Goal: Task Accomplishment & Management: Manage account settings

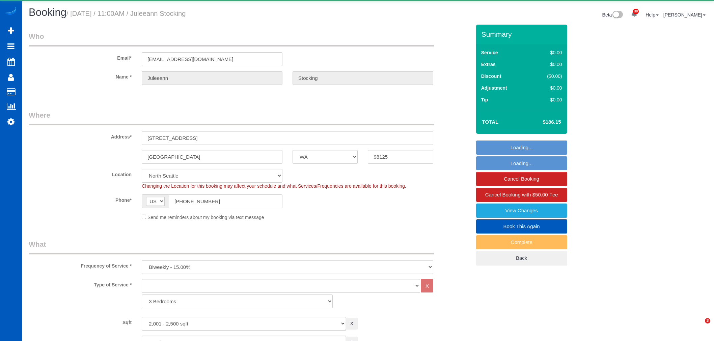
select select "WA"
select select "2001"
select select "2"
select select "object:4187"
select select "2001"
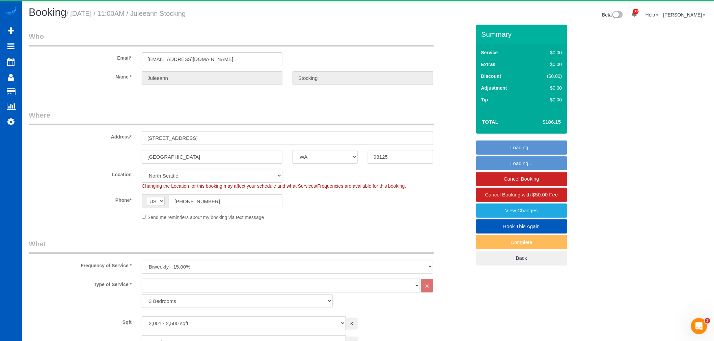
select select "2"
select select "spot1"
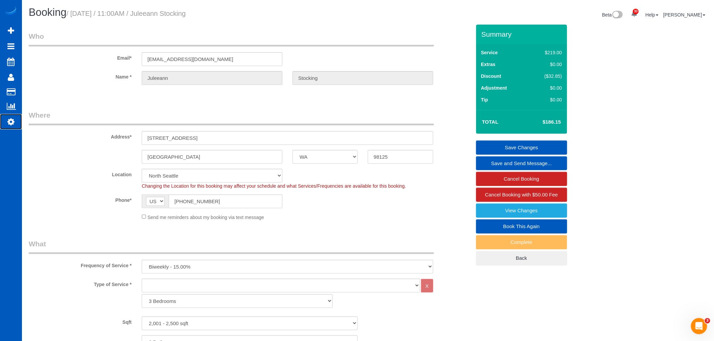
click at [11, 119] on icon at bounding box center [10, 122] width 7 height 8
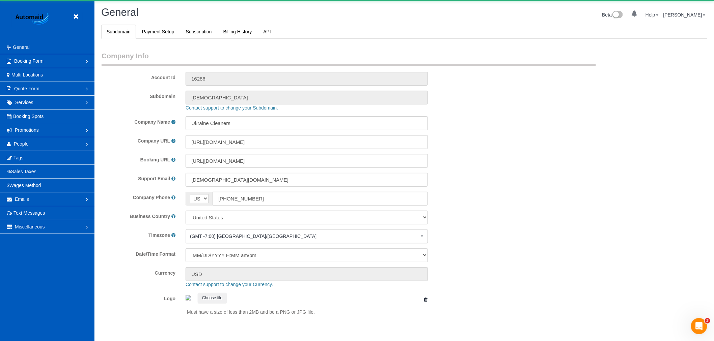
select select "1"
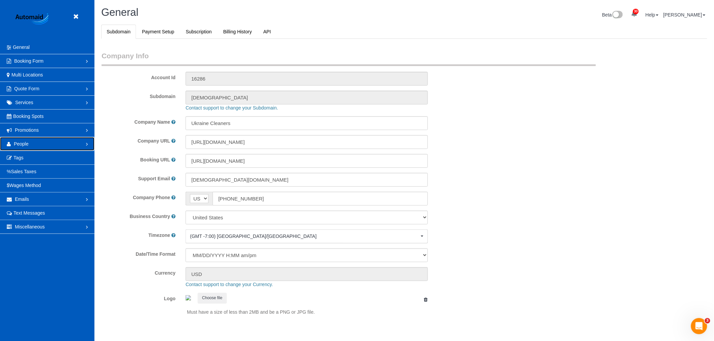
click at [28, 147] on link "People" at bounding box center [47, 143] width 94 height 13
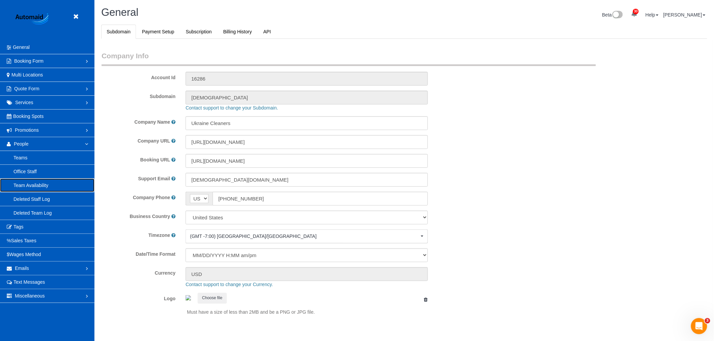
click at [38, 189] on link "Team Availability" at bounding box center [47, 185] width 94 height 13
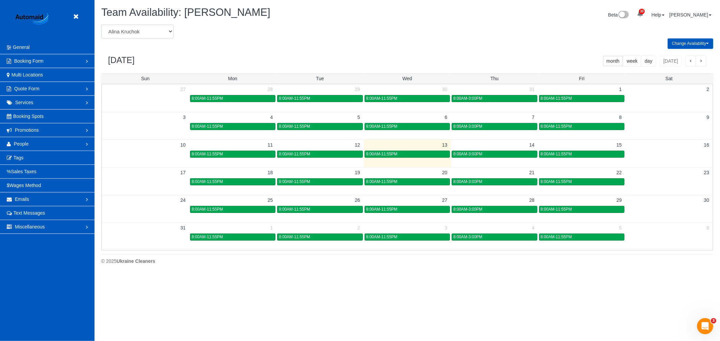
click at [147, 29] on select "[PERSON_NAME] [PERSON_NAME] [PERSON_NAME] [PERSON_NAME] [PERSON_NAME] [PERSON_N…" at bounding box center [137, 32] width 72 height 14
click at [44, 143] on link "People" at bounding box center [47, 143] width 94 height 13
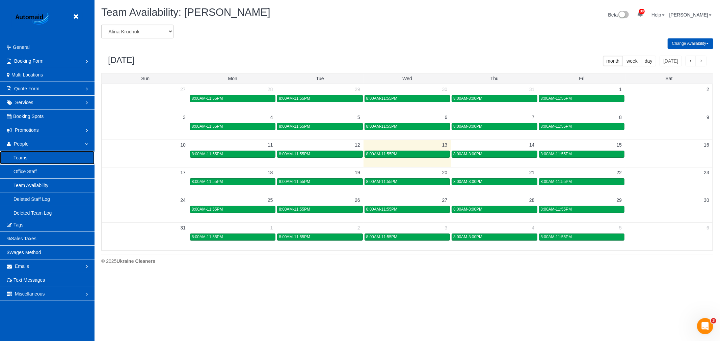
click at [36, 161] on link "Teams" at bounding box center [47, 157] width 94 height 13
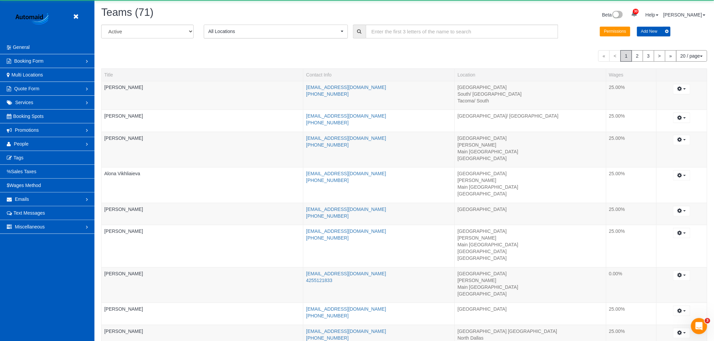
scroll to position [655, 714]
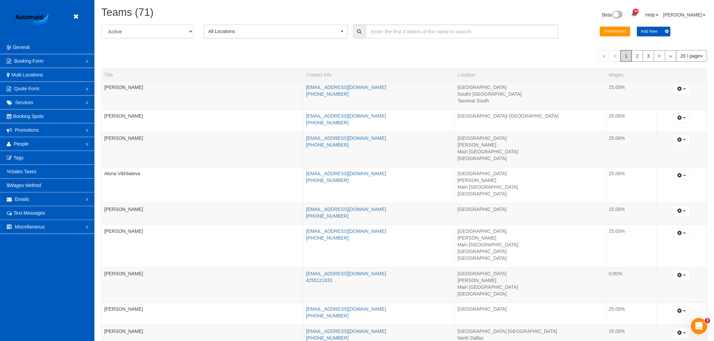
click at [156, 33] on select "All Active Archived" at bounding box center [147, 32] width 92 height 14
click at [251, 58] on div "« < 1 2 3 > » 20 / page 10 / page 20 / page 30 / page 40 / page 50 / page 100 /…" at bounding box center [404, 55] width 606 height 11
click at [304, 34] on span "All Locations" at bounding box center [273, 31] width 131 height 7
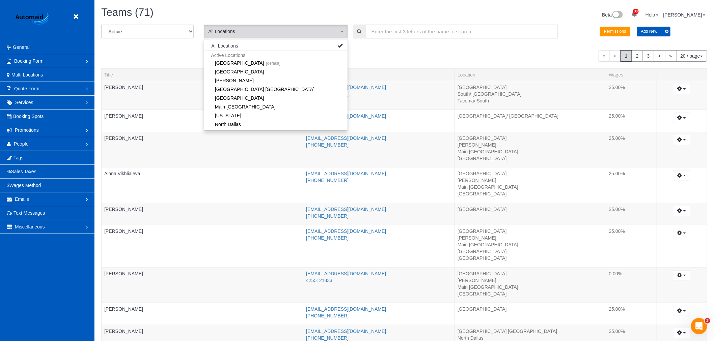
click at [406, 35] on input "text" at bounding box center [462, 32] width 193 height 14
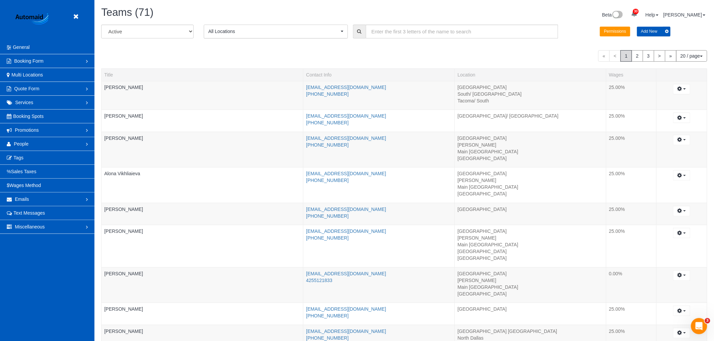
click at [240, 25] on button "All Locations" at bounding box center [276, 32] width 144 height 14
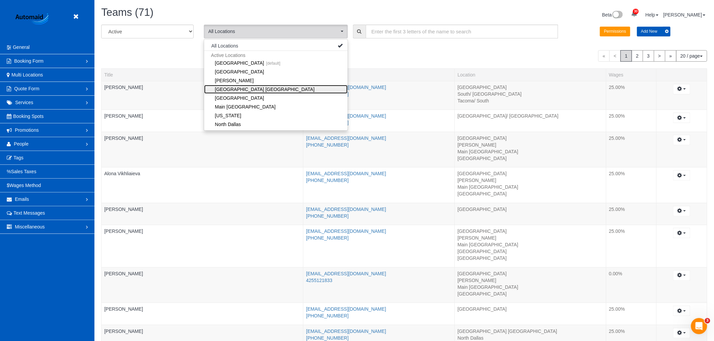
click at [274, 88] on link "[GEOGRAPHIC_DATA] [GEOGRAPHIC_DATA]" at bounding box center [275, 89] width 143 height 9
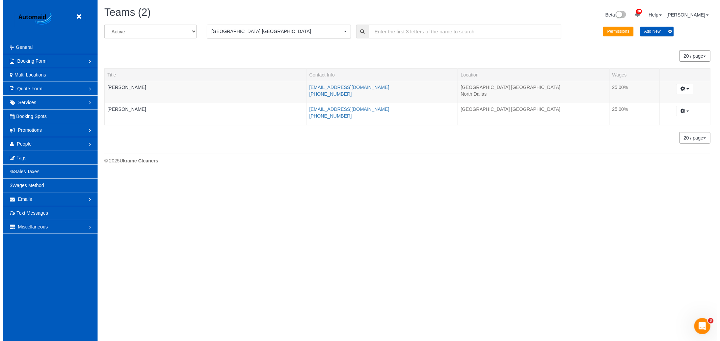
scroll to position [33562, 33017]
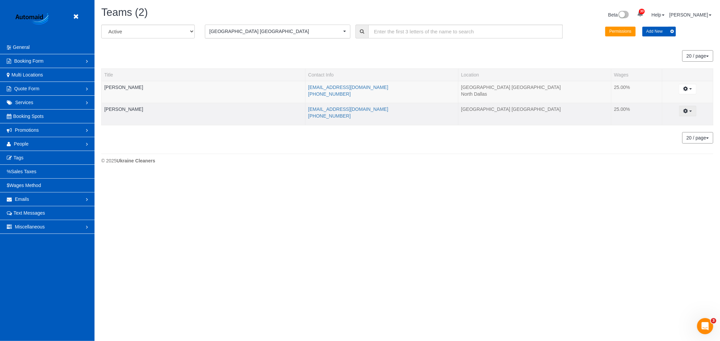
click at [684, 113] on icon "button" at bounding box center [685, 111] width 5 height 4
click at [666, 149] on link "Archive..." at bounding box center [668, 147] width 53 height 9
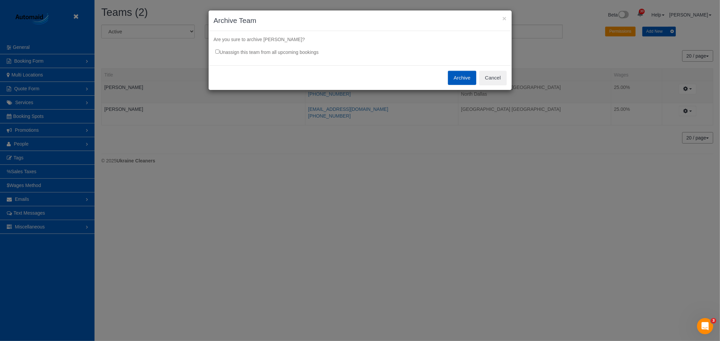
click at [282, 47] on label "Unassign this team from all upcoming bookings" at bounding box center [263, 51] width 110 height 10
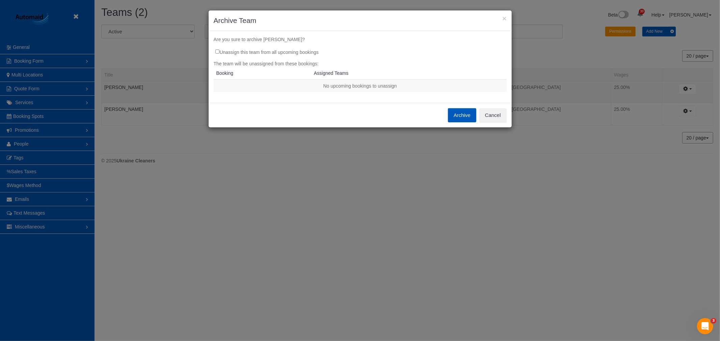
click at [470, 120] on button "Archive" at bounding box center [462, 115] width 28 height 14
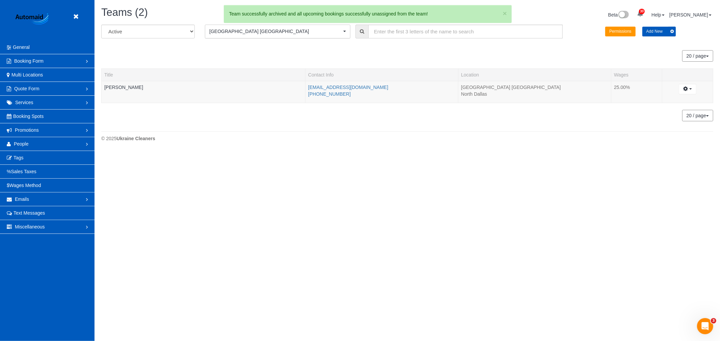
scroll to position [33584, 33017]
click at [78, 13] on link at bounding box center [78, 17] width 10 height 10
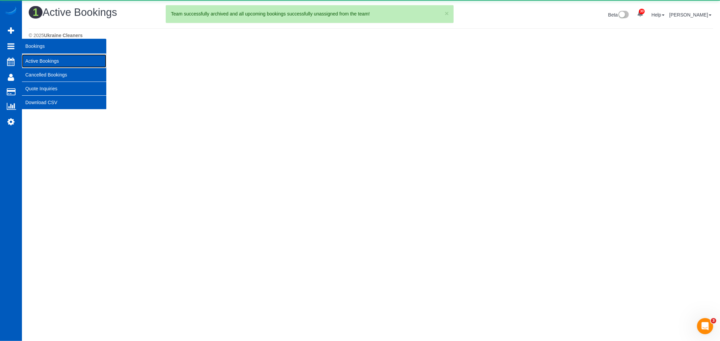
click at [60, 62] on link "Active Bookings" at bounding box center [64, 60] width 84 height 13
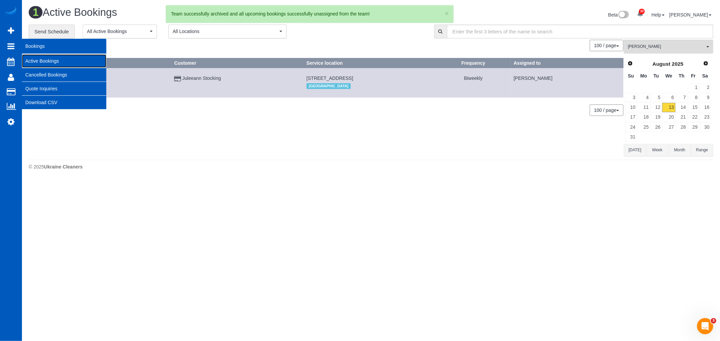
scroll to position [181, 720]
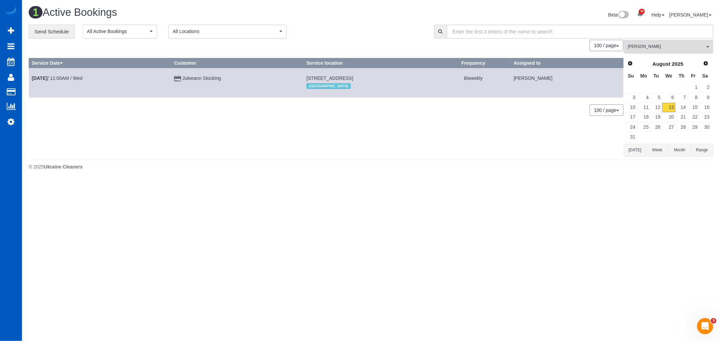
click at [638, 47] on span "[PERSON_NAME]" at bounding box center [666, 47] width 77 height 6
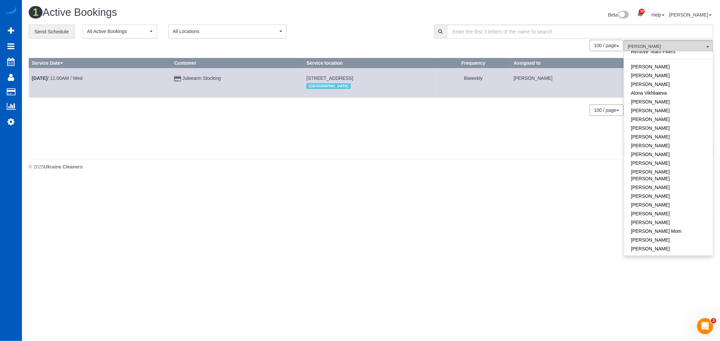
scroll to position [0, 0]
click at [656, 58] on link "Remove Team Filters" at bounding box center [668, 57] width 89 height 9
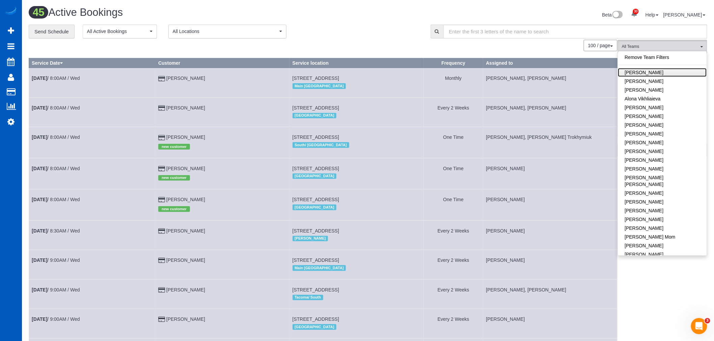
click at [652, 72] on link "[PERSON_NAME]" at bounding box center [662, 72] width 89 height 9
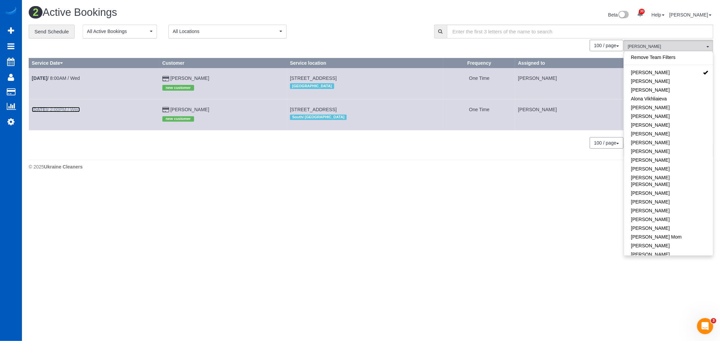
click at [65, 110] on link "[DATE] 2:00PM / Wed" at bounding box center [56, 109] width 48 height 5
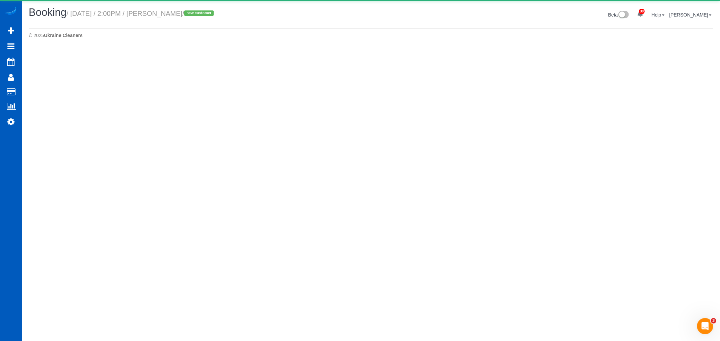
select select "WA"
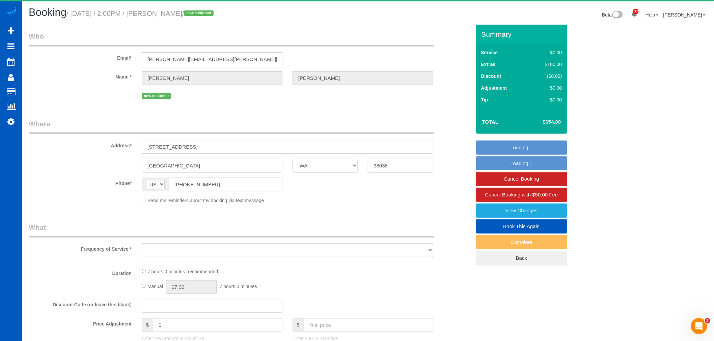
select select "object:8373"
select select "string:fspay-71ad4673-9368-47ba-951e-69fb44871d0a"
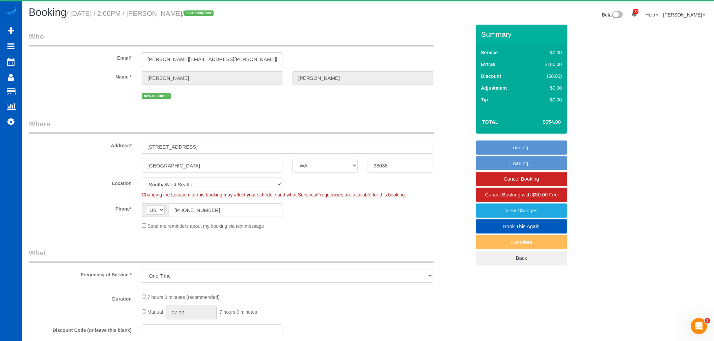
select select "object:8482"
select select "199"
select select "2501"
select select "4"
select select "3"
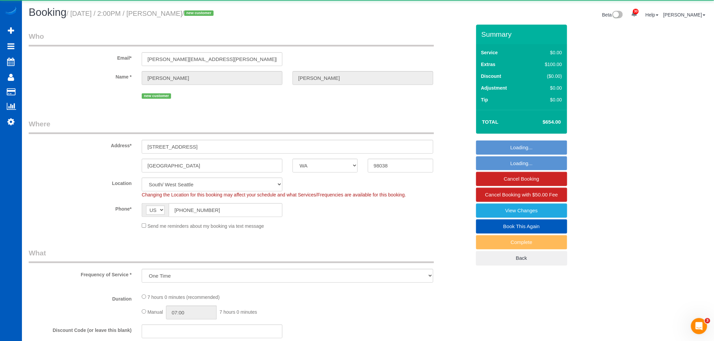
select select "spot7"
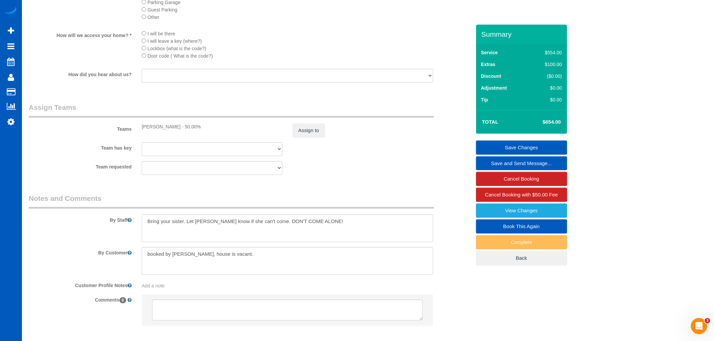
scroll to position [819, 0]
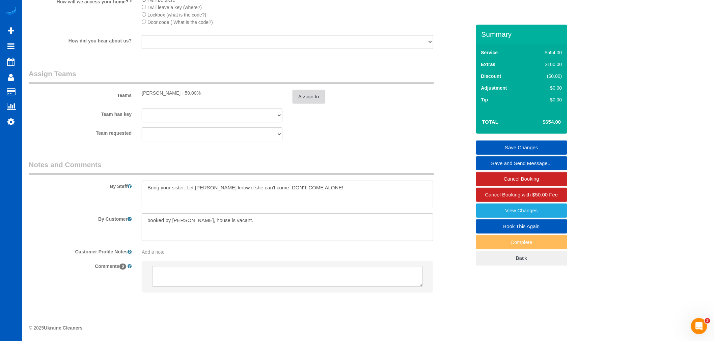
click at [304, 97] on button "Assign to" at bounding box center [308, 97] width 32 height 14
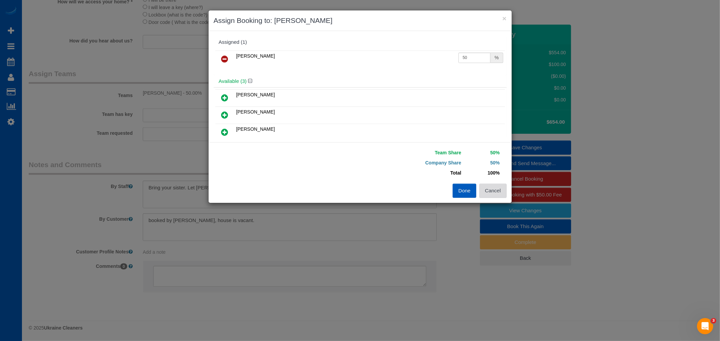
click at [482, 185] on button "Cancel" at bounding box center [492, 191] width 27 height 14
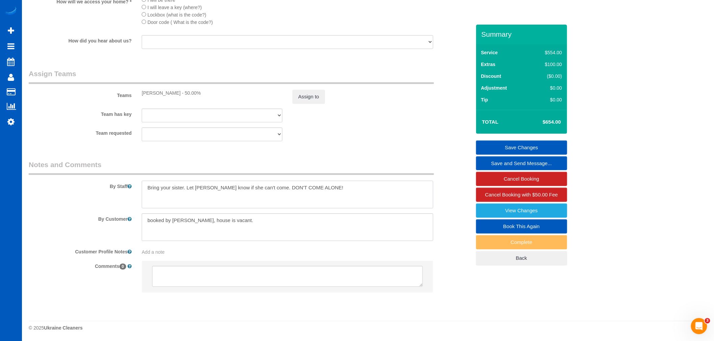
drag, startPoint x: 327, startPoint y: 190, endPoint x: -60, endPoint y: 187, distance: 386.3
click at [303, 95] on button "Assign to" at bounding box center [308, 97] width 32 height 14
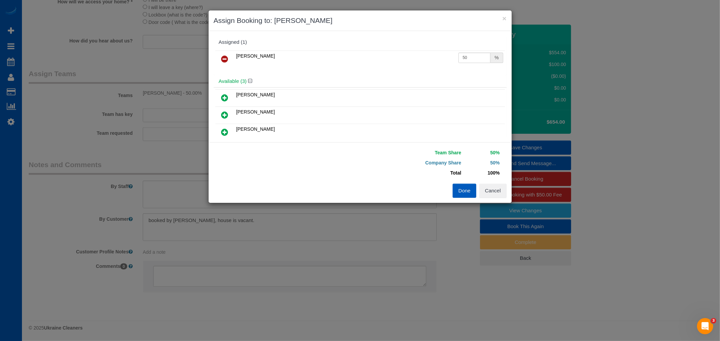
click at [229, 96] on link at bounding box center [225, 97] width 16 height 13
click at [231, 113] on link at bounding box center [225, 115] width 16 height 13
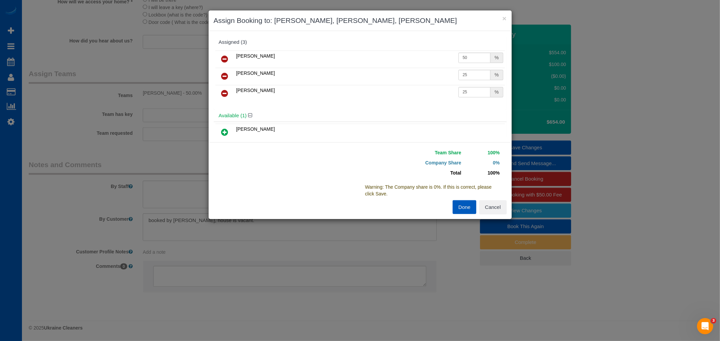
click at [229, 58] on link at bounding box center [225, 59] width 16 height 13
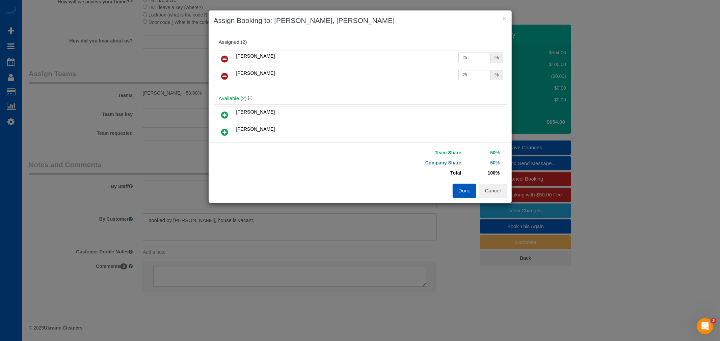
click at [464, 192] on button "Done" at bounding box center [464, 191] width 24 height 14
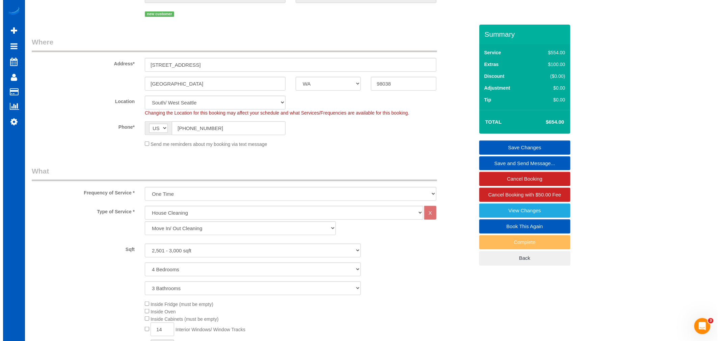
scroll to position [0, 0]
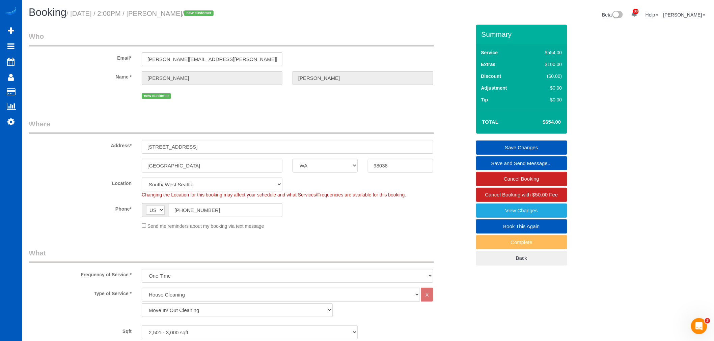
click at [517, 149] on link "Save Changes" at bounding box center [521, 148] width 91 height 14
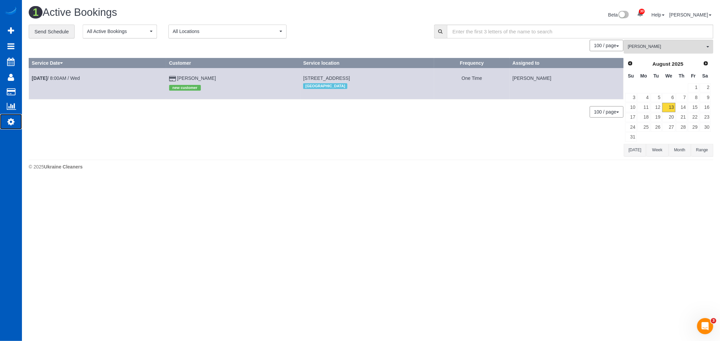
click at [7, 129] on link "Settings" at bounding box center [11, 122] width 22 height 16
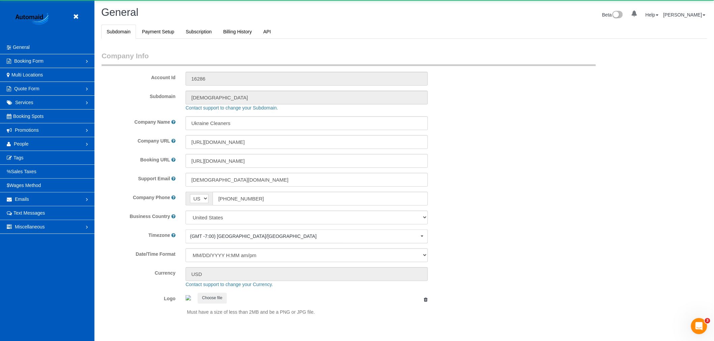
select select "1"
click at [23, 144] on span "People" at bounding box center [21, 143] width 15 height 5
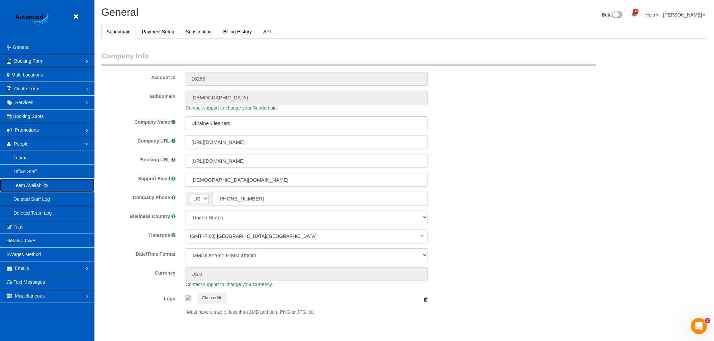
click at [32, 183] on link "Team Availability" at bounding box center [47, 185] width 94 height 13
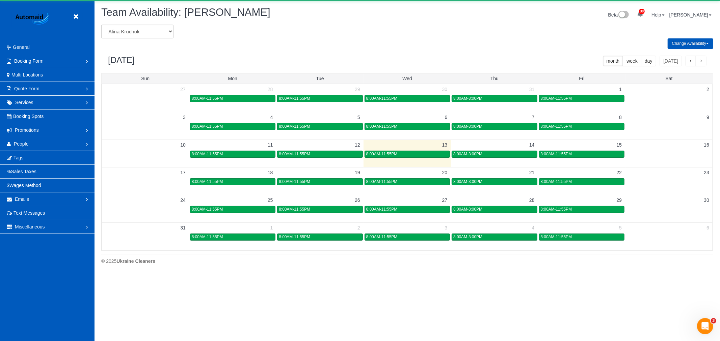
click at [175, 31] on form "[PERSON_NAME] [PERSON_NAME] [PERSON_NAME] [PERSON_NAME] [PERSON_NAME] [PERSON_N…" at bounding box center [251, 32] width 301 height 14
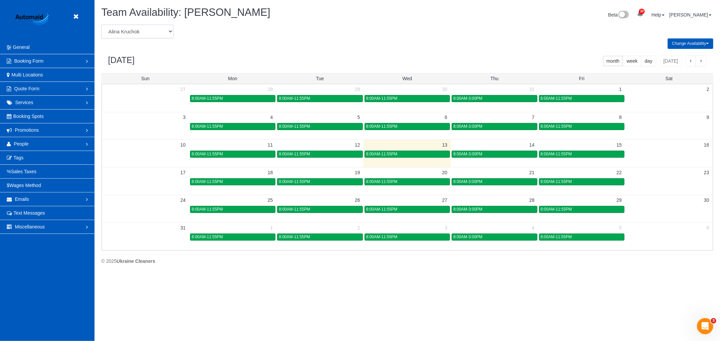
click at [161, 31] on select "[PERSON_NAME] [PERSON_NAME] [PERSON_NAME] [PERSON_NAME] [PERSON_NAME] [PERSON_N…" at bounding box center [137, 32] width 72 height 14
select select "number:26863"
click at [101, 25] on select "[PERSON_NAME] [PERSON_NAME] [PERSON_NAME] [PERSON_NAME] [PERSON_NAME] [PERSON_N…" at bounding box center [137, 32] width 72 height 14
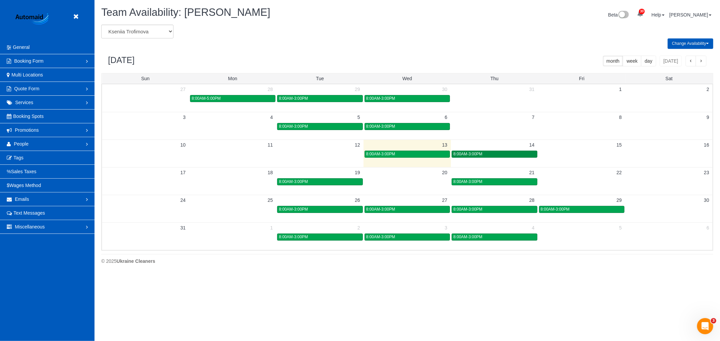
click at [480, 152] on span "8:00AM-3:00PM" at bounding box center [467, 154] width 29 height 5
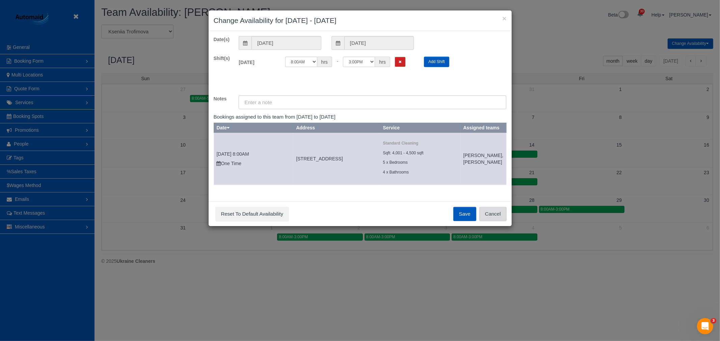
click at [491, 216] on button "Cancel" at bounding box center [492, 214] width 27 height 14
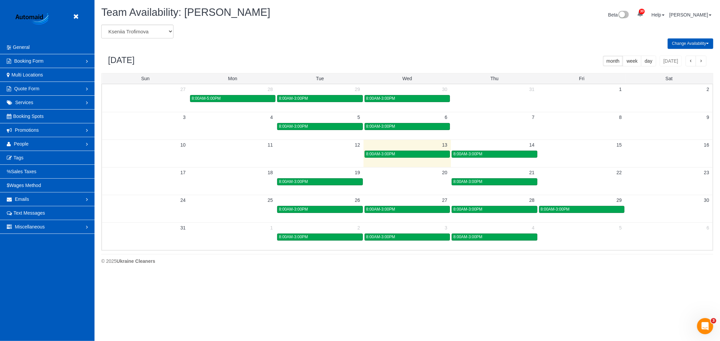
click at [689, 44] on button "Change Availability" at bounding box center [690, 43] width 46 height 10
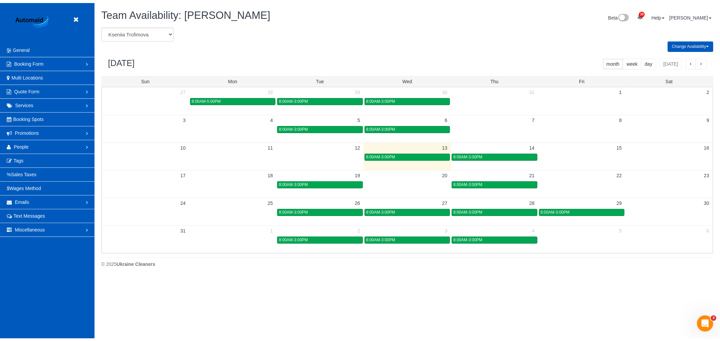
scroll to position [33462, 33017]
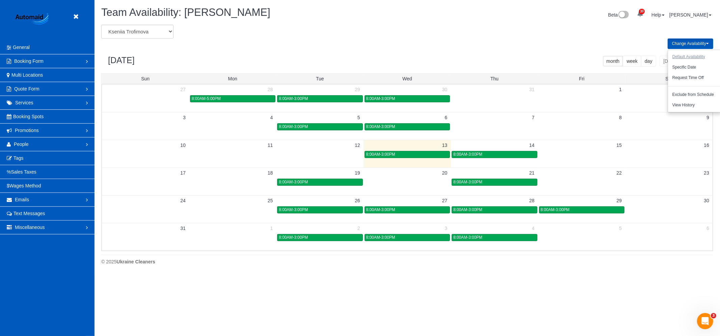
click at [693, 57] on button "Default Availability" at bounding box center [688, 57] width 41 height 10
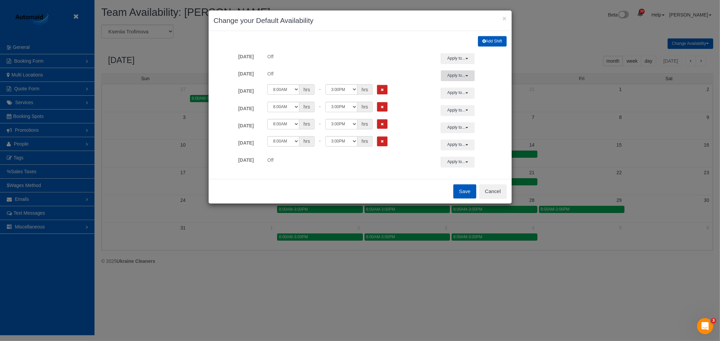
click at [458, 72] on button "Apply to..." at bounding box center [458, 76] width 34 height 10
click at [482, 45] on button "Add Shift" at bounding box center [492, 41] width 29 height 10
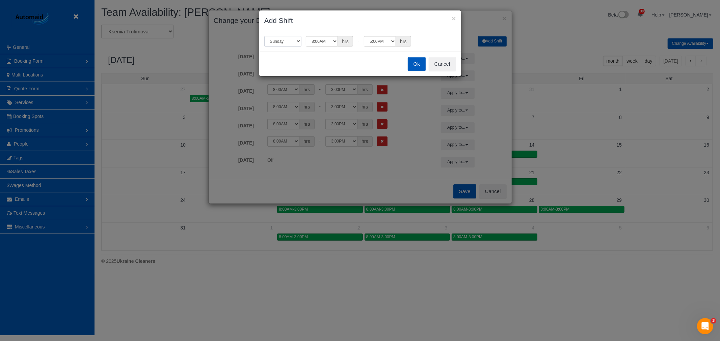
click at [292, 38] on select "[DATE] [DATE] [DATE] [DATE] [DATE] [DATE] [DATE]" at bounding box center [282, 41] width 37 height 10
select select "number:1"
click at [264, 36] on select "[DATE] [DATE] [DATE] [DATE] [DATE] [DATE] [DATE]" at bounding box center [282, 41] width 37 height 10
click at [386, 44] on select "12:00AM 12:05AM 12:10AM 12:15AM 12:20AM 12:25AM 12:30AM 12:35AM 12:40AM 12:45AM…" at bounding box center [380, 41] width 32 height 10
select select "string:15:00"
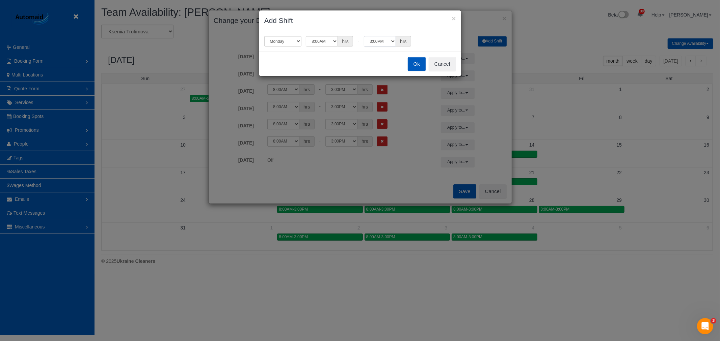
click at [364, 36] on select "12:00AM 12:05AM 12:10AM 12:15AM 12:20AM 12:25AM 12:30AM 12:35AM 12:40AM 12:45AM…" at bounding box center [380, 41] width 32 height 10
click at [417, 69] on button "Ok" at bounding box center [417, 64] width 18 height 14
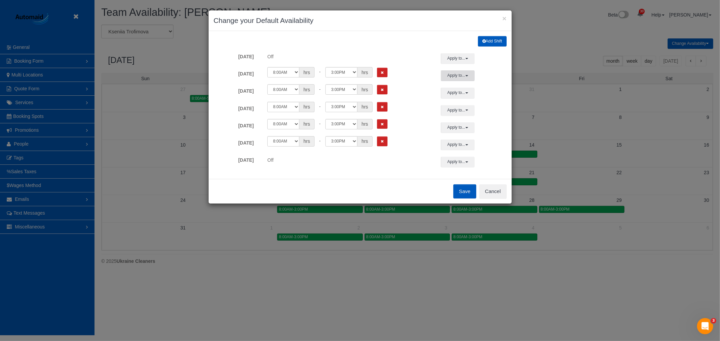
click at [469, 77] on button "Apply to..." at bounding box center [458, 76] width 34 height 10
click at [464, 191] on button "Save" at bounding box center [464, 192] width 23 height 14
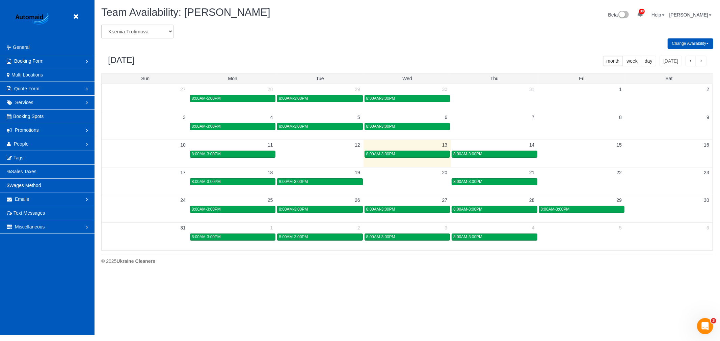
click at [681, 44] on button "Change Availability" at bounding box center [690, 43] width 46 height 10
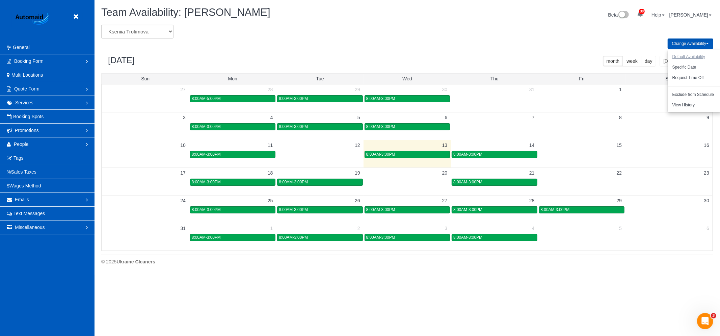
click at [694, 59] on button "Default Availability" at bounding box center [688, 57] width 41 height 10
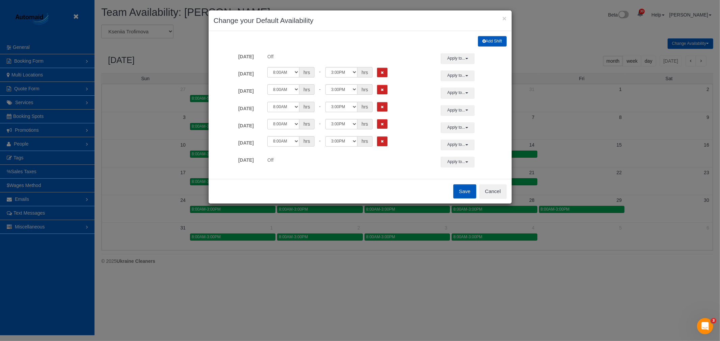
click at [464, 191] on button "Save" at bounding box center [464, 192] width 23 height 14
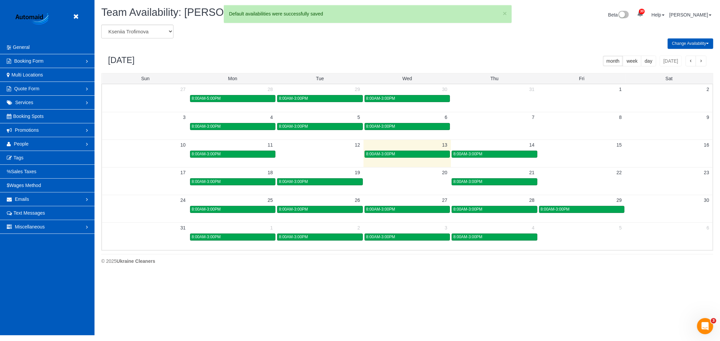
click at [702, 64] on button "button" at bounding box center [700, 61] width 11 height 11
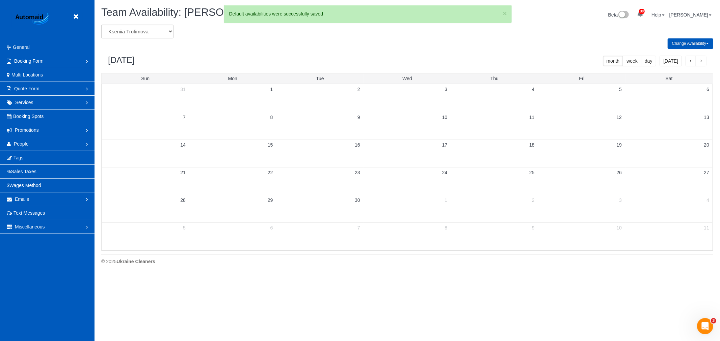
scroll to position [275, 720]
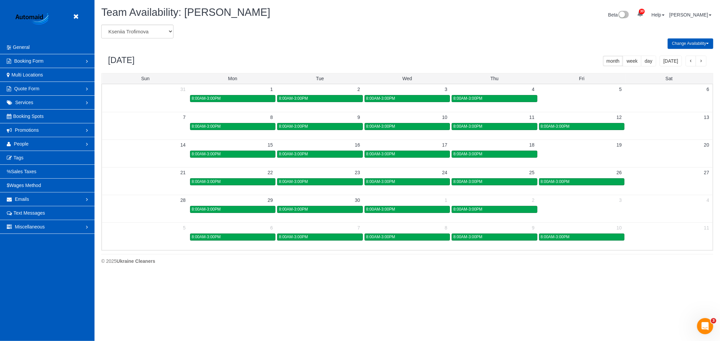
click at [687, 63] on button "button" at bounding box center [690, 61] width 11 height 11
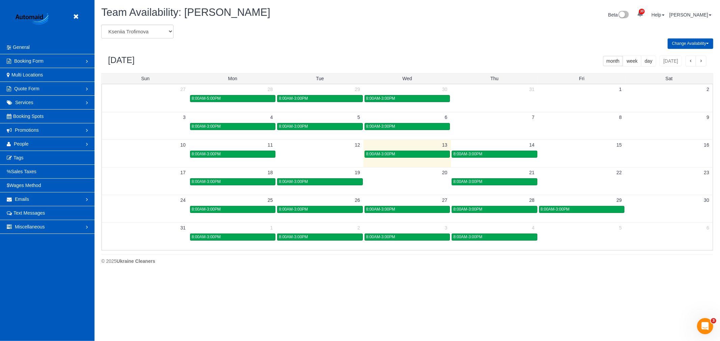
click at [685, 56] on button "button" at bounding box center [690, 61] width 11 height 11
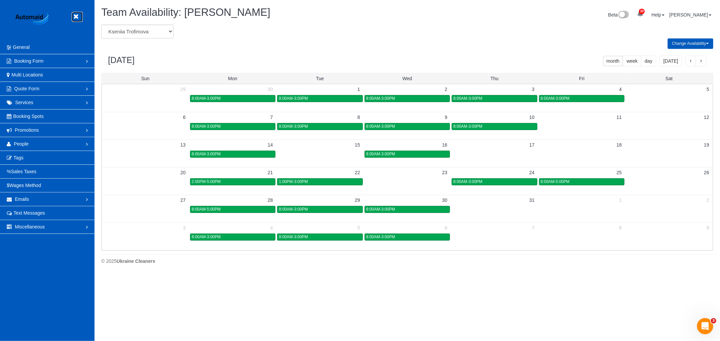
click at [80, 21] on link at bounding box center [78, 17] width 10 height 10
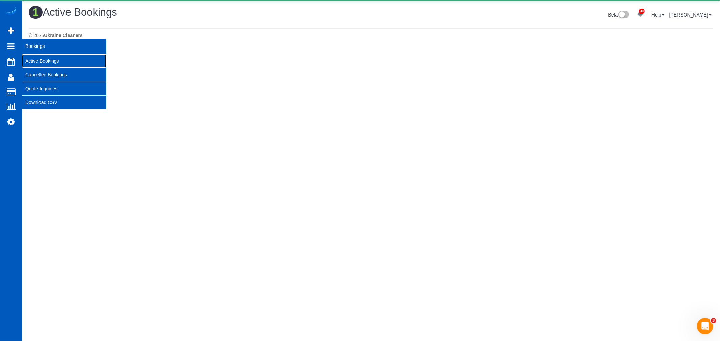
click at [46, 62] on link "Active Bookings" at bounding box center [64, 60] width 84 height 13
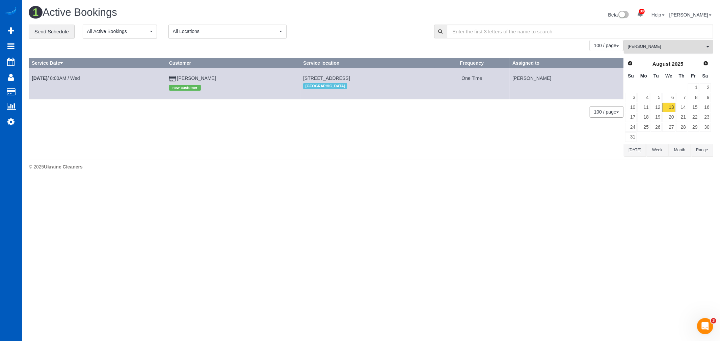
click at [641, 49] on span "[PERSON_NAME]" at bounding box center [666, 47] width 77 height 6
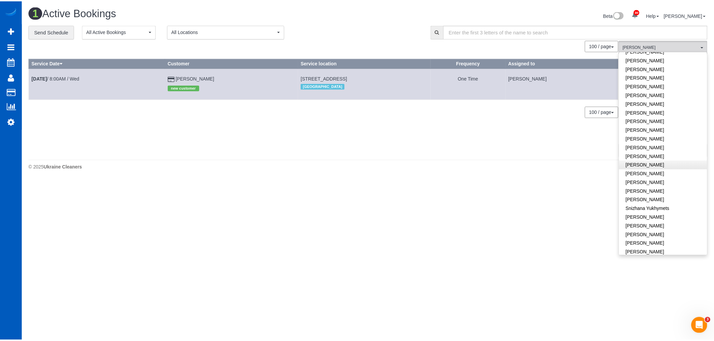
scroll to position [375, 0]
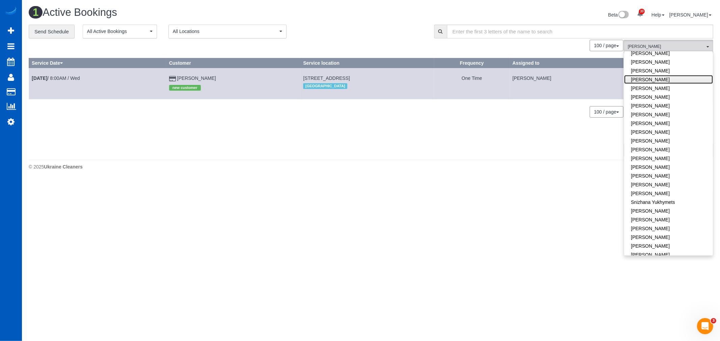
click at [659, 75] on link "[PERSON_NAME]" at bounding box center [668, 79] width 89 height 9
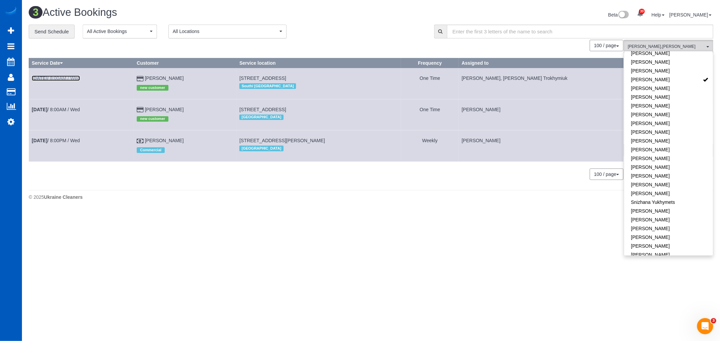
click at [56, 79] on link "[DATE] 8:00AM / Wed" at bounding box center [56, 78] width 48 height 5
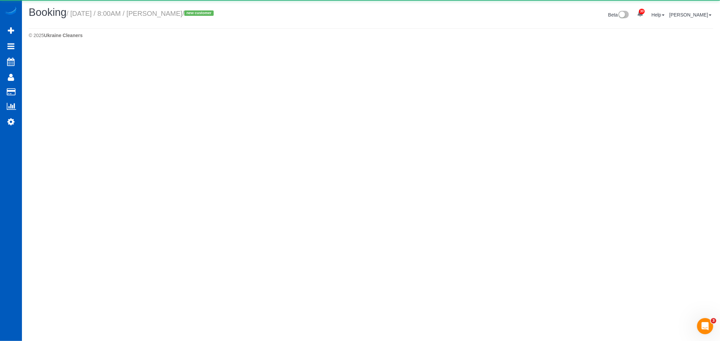
select select "WA"
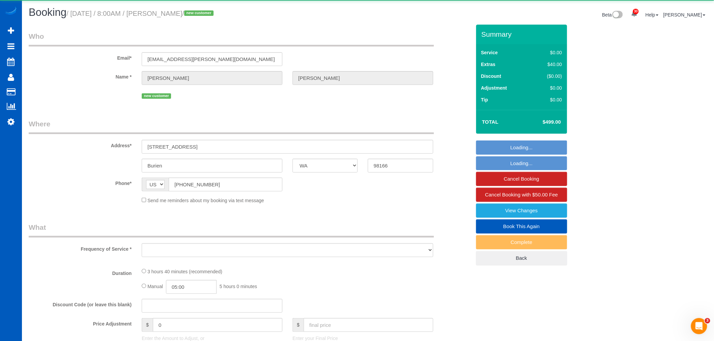
select select "object:13049"
select select "string:fspay-9ae613e5-74e2-4e5f-81f0-8fa238262cf4"
select select "199"
select select "1501"
select select "2"
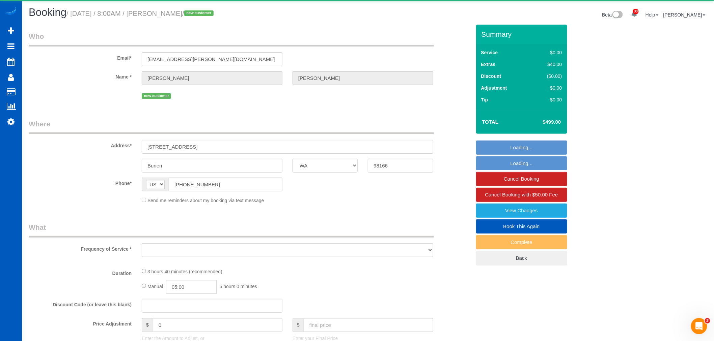
select select "2"
select select "spot15"
select select "number:8"
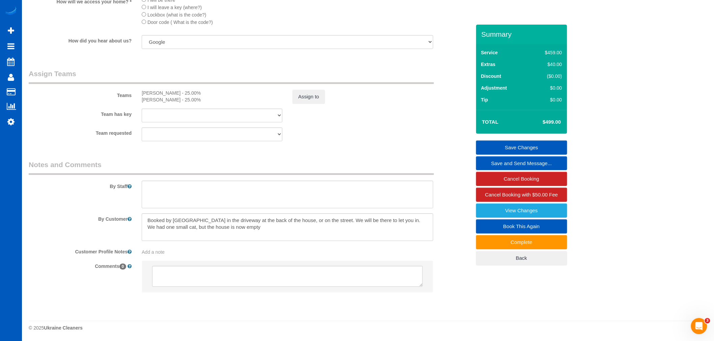
scroll to position [819, 0]
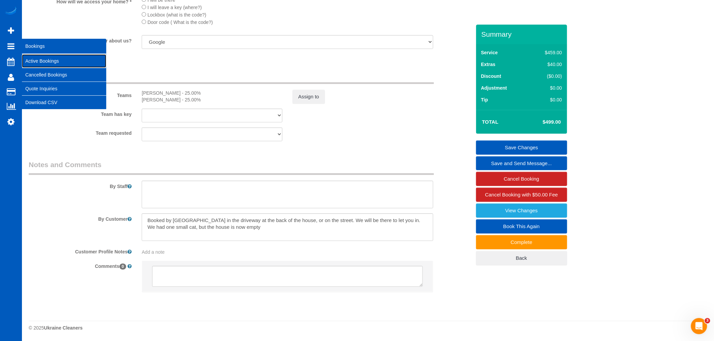
click at [44, 58] on link "Active Bookings" at bounding box center [64, 60] width 84 height 13
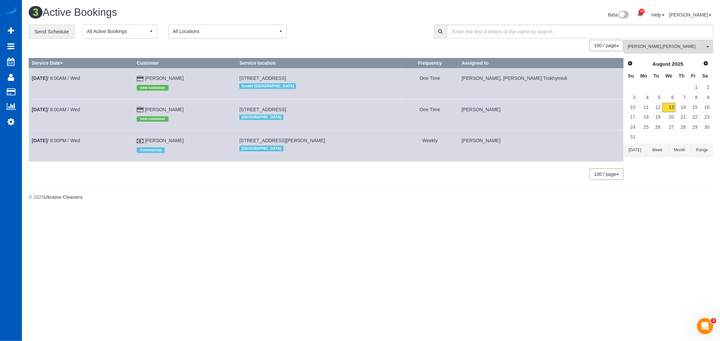
click at [639, 56] on div "[PERSON_NAME] , [PERSON_NAME] All Teams Remove Team Filters [PERSON_NAME] [PERS…" at bounding box center [667, 113] width 89 height 147
click at [646, 51] on button "[PERSON_NAME] , [PERSON_NAME] All Teams" at bounding box center [667, 47] width 89 height 14
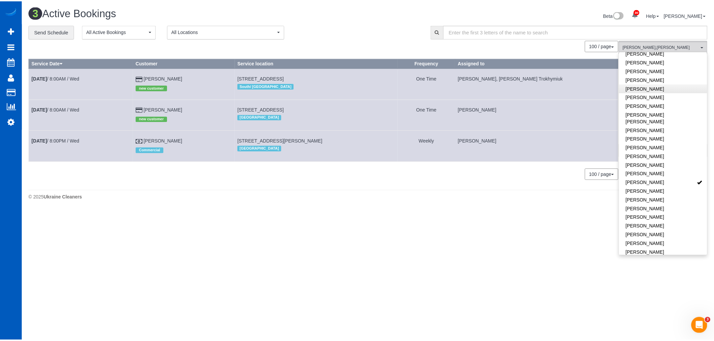
scroll to position [300, 0]
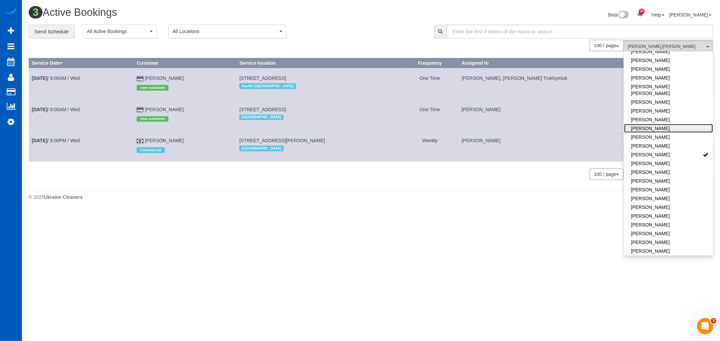
click at [665, 124] on link "[PERSON_NAME]" at bounding box center [668, 128] width 89 height 9
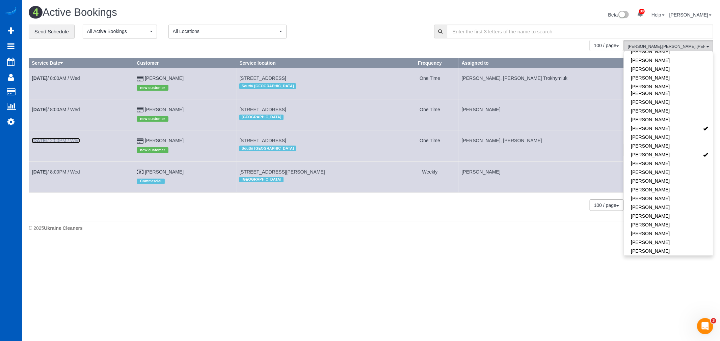
click at [69, 143] on link "[DATE] 2:00PM / Wed" at bounding box center [56, 140] width 48 height 5
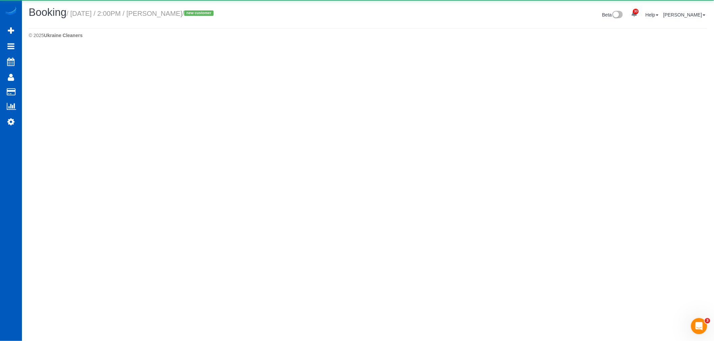
select select "WA"
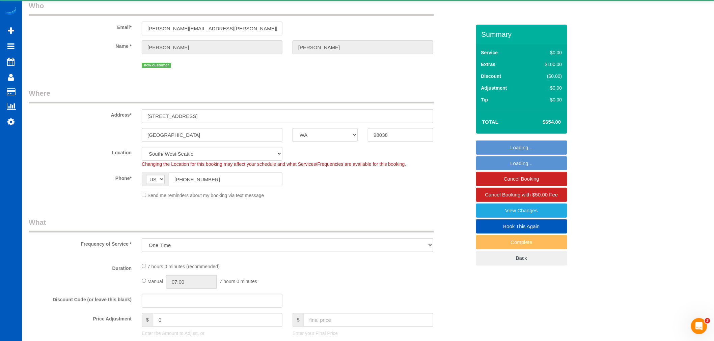
select select "199"
select select "2501"
select select "4"
select select "3"
select select "spot23"
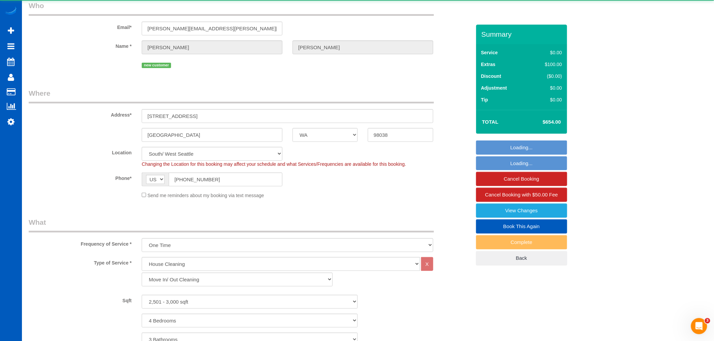
scroll to position [225, 0]
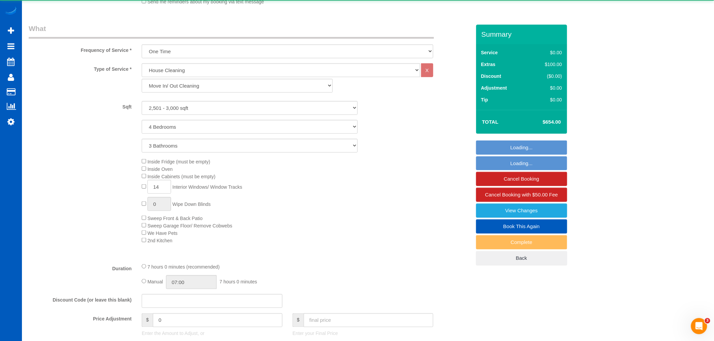
select select "object:14356"
select select "2501"
select select "4"
select select "3"
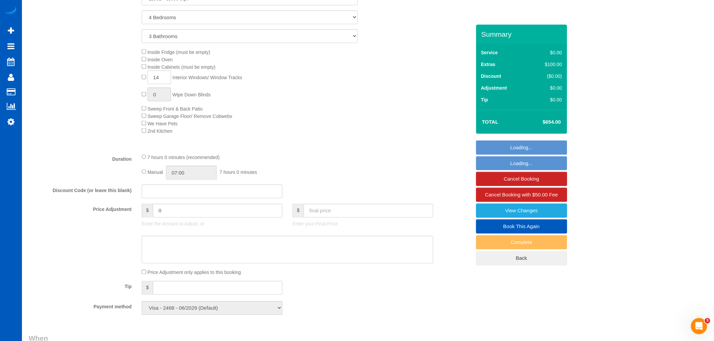
scroll to position [337, 0]
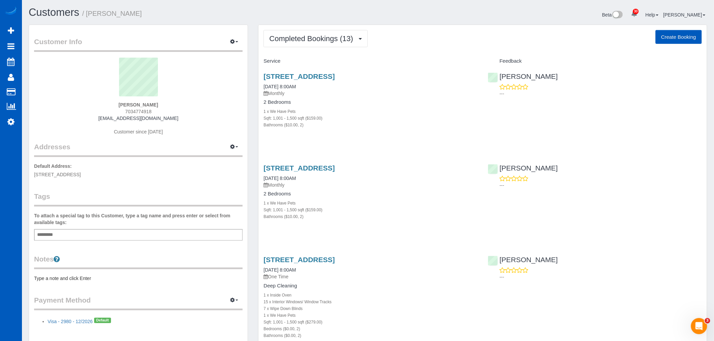
drag, startPoint x: 312, startPoint y: 49, endPoint x: 317, endPoint y: 42, distance: 8.5
click at [317, 42] on span "Completed Bookings (13)" at bounding box center [312, 38] width 87 height 8
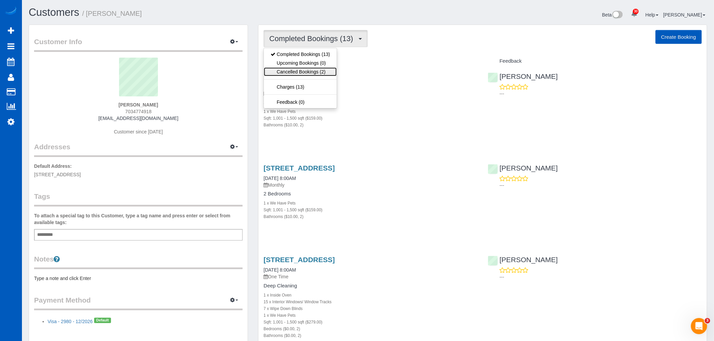
click at [309, 75] on link "Cancelled Bookings (2)" at bounding box center [300, 71] width 73 height 9
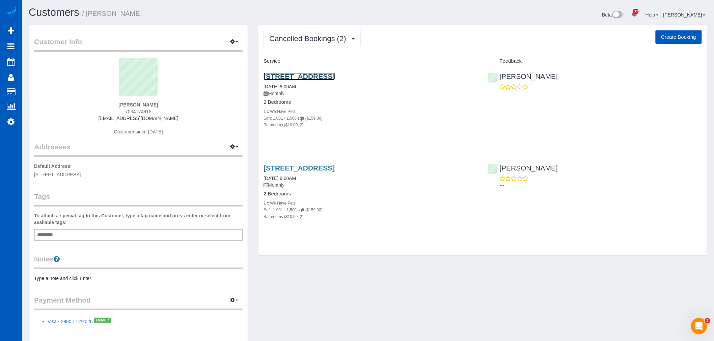
click at [309, 75] on link "226 Sw 139th St, Burien, WA 98166" at bounding box center [298, 77] width 71 height 8
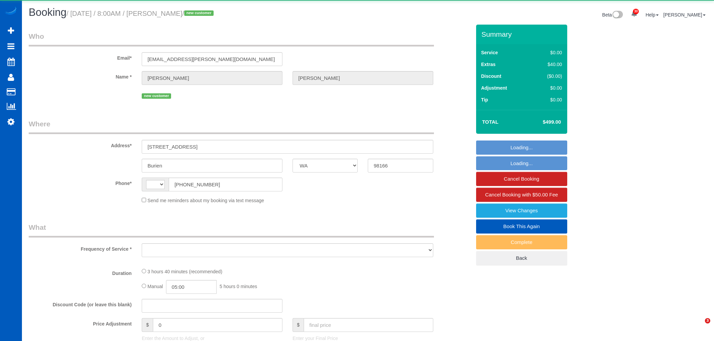
select select "WA"
select select "string:[GEOGRAPHIC_DATA]"
select select "object:1583"
select select "string:fspay-9ae613e5-74e2-4e5f-81f0-8fa238262cf4"
select select "199"
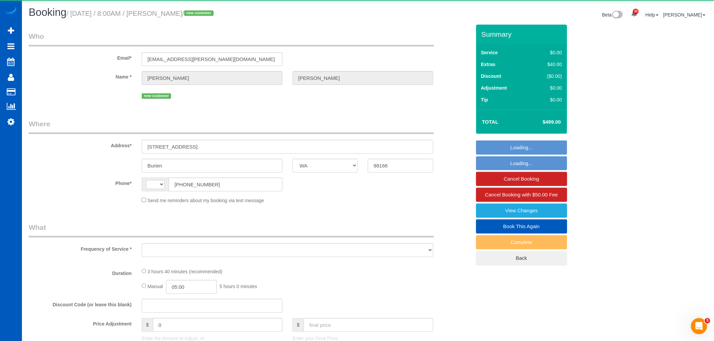
select select "1501"
select select "2"
select select "spot1"
select select "number:8"
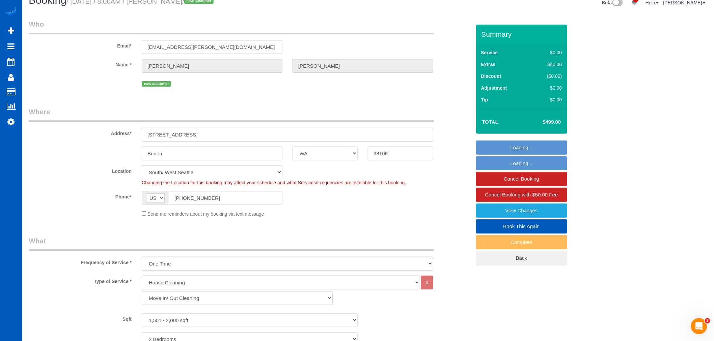
select select "object:1779"
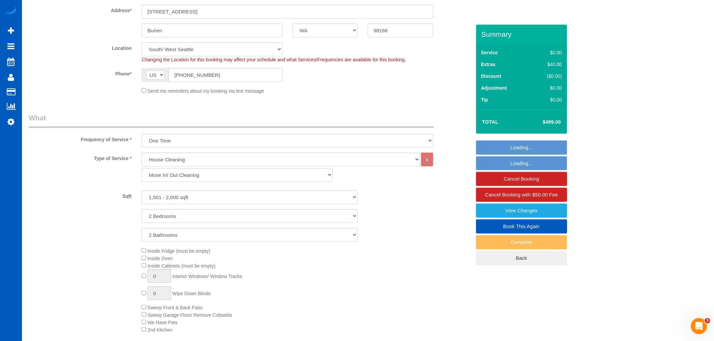
select select "1501"
select select "2"
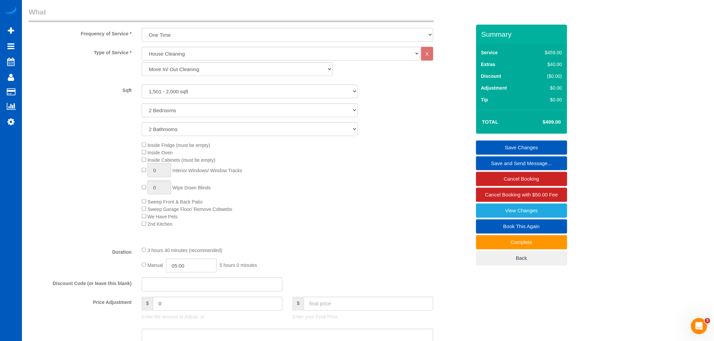
scroll to position [300, 0]
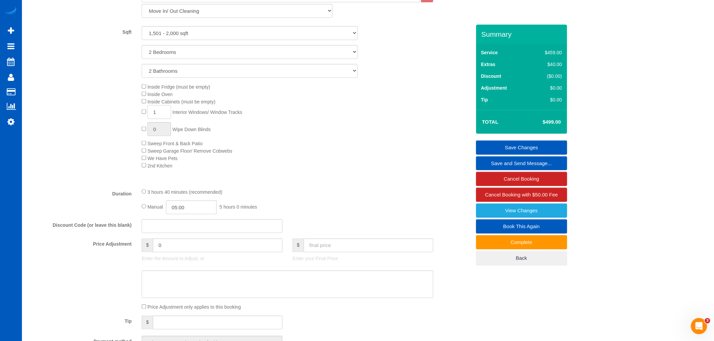
drag, startPoint x: 162, startPoint y: 118, endPoint x: 123, endPoint y: 118, distance: 38.8
click at [123, 118] on div "Inside Fridge (must be empty) Inside Oven Inside Cabinets (must be empty) 1 Int…" at bounding box center [250, 126] width 452 height 86
click at [147, 146] on span "Sweep Front & Back Patio" at bounding box center [172, 143] width 61 height 5
click at [141, 160] on div "Inside Fridge (must be empty) Inside Oven Inside Cabinets (must be empty) 1 Int…" at bounding box center [306, 126] width 339 height 86
drag, startPoint x: 166, startPoint y: 110, endPoint x: 133, endPoint y: 110, distance: 33.4
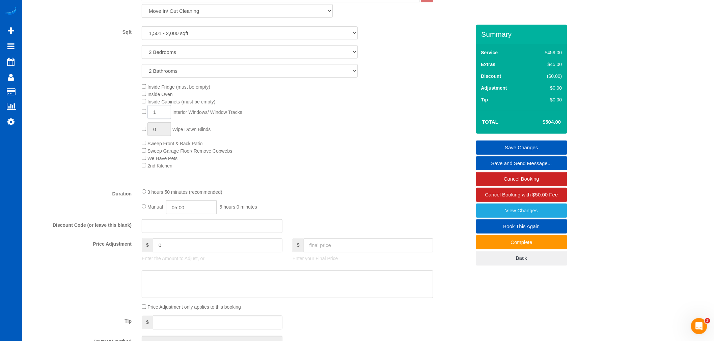
click at [133, 110] on div "Inside Fridge (must be empty) Inside Oven Inside Cabinets (must be empty) 1 Int…" at bounding box center [250, 126] width 452 height 86
type input "8"
click at [345, 145] on div "Inside Fridge (must be empty) Inside Oven Inside Cabinets (must be empty) 8 Int…" at bounding box center [306, 126] width 339 height 86
click at [345, 131] on div "Inside Fridge (must be empty) Inside Oven Inside Cabinets (must be empty) 8 Int…" at bounding box center [306, 126] width 339 height 86
click at [275, 183] on div "Type of Service * House Cleaning X Standard Cleaning Deep Cleaning Move In/ Out…" at bounding box center [250, 86] width 442 height 194
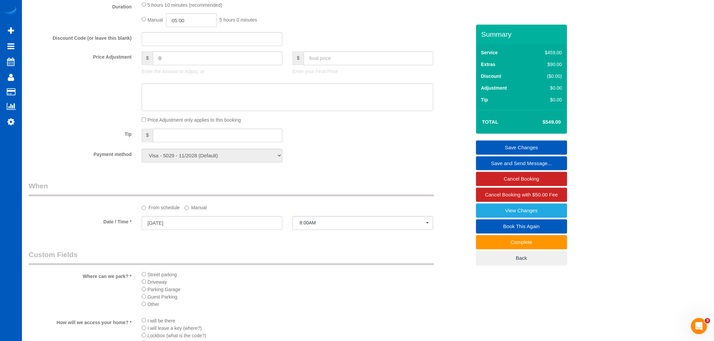
scroll to position [487, 0]
click at [523, 144] on link "Save Changes" at bounding box center [521, 148] width 91 height 14
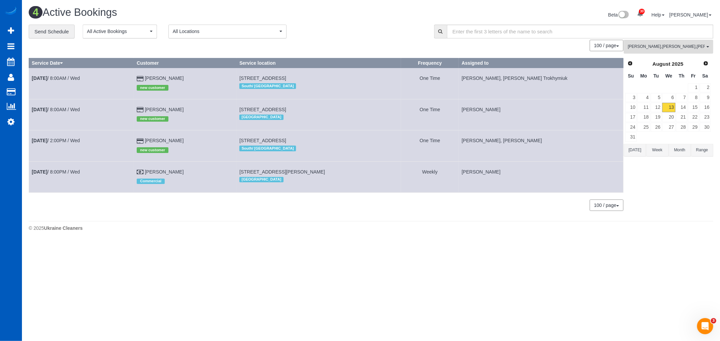
click at [668, 52] on button "Alina Kruchok , Oksana Milisevych , Olena Datsyk All Teams" at bounding box center [667, 47] width 89 height 14
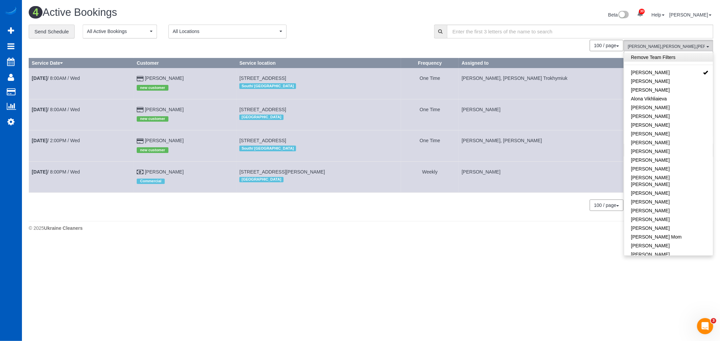
click at [676, 59] on link "Remove Team Filters" at bounding box center [668, 57] width 89 height 9
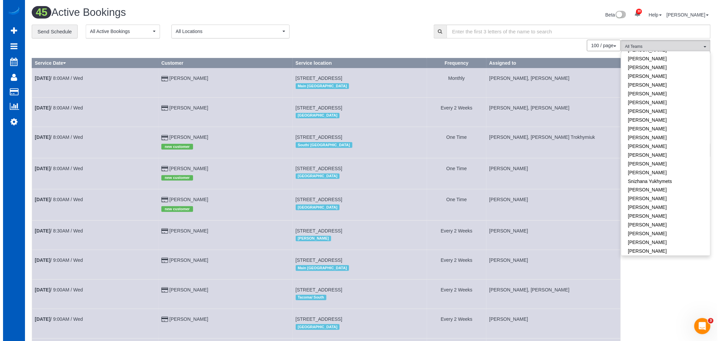
scroll to position [412, 0]
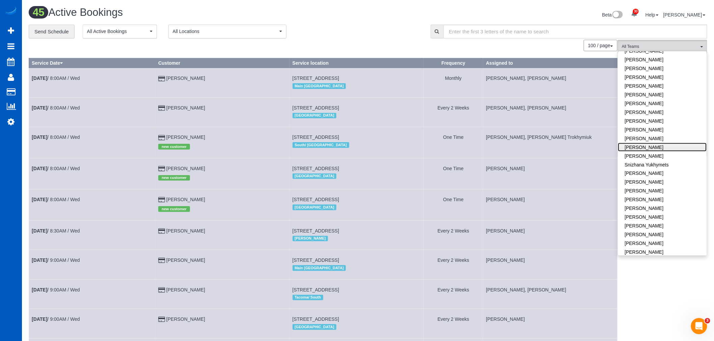
click at [643, 143] on link "[PERSON_NAME]" at bounding box center [662, 147] width 89 height 9
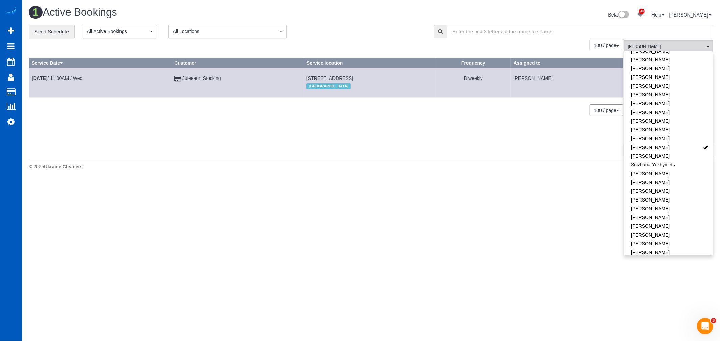
click at [358, 177] on div "1 Active Bookings Beta 30 Your Notifications You have 0 alerts × You have 1 to …" at bounding box center [371, 90] width 698 height 180
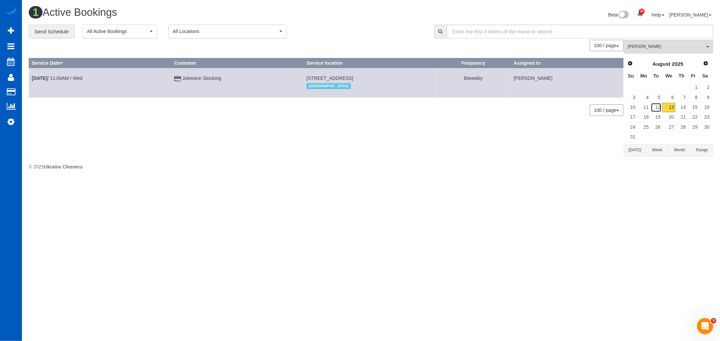
click at [660, 107] on link "12" at bounding box center [655, 107] width 11 height 9
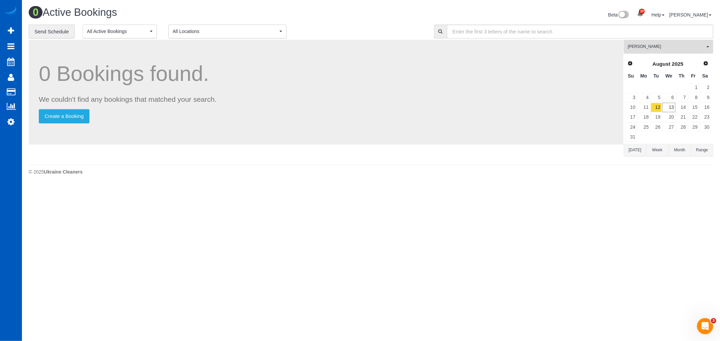
click at [644, 48] on span "[PERSON_NAME]" at bounding box center [666, 47] width 77 height 6
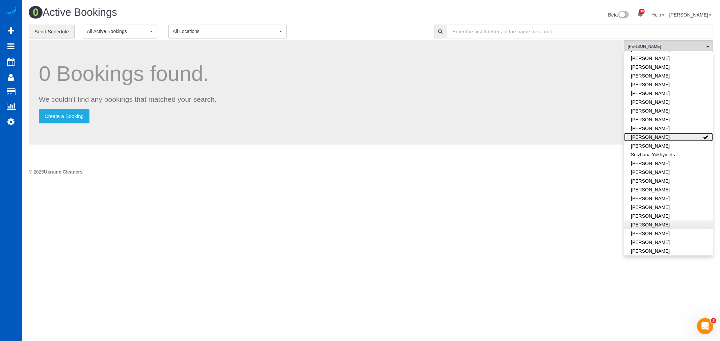
scroll to position [427, 0]
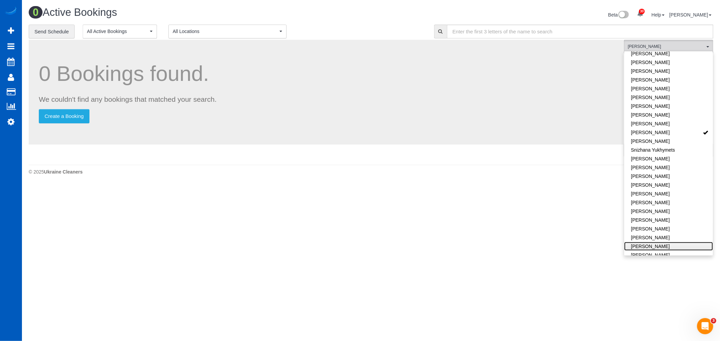
click at [677, 242] on link "[PERSON_NAME]" at bounding box center [668, 246] width 89 height 9
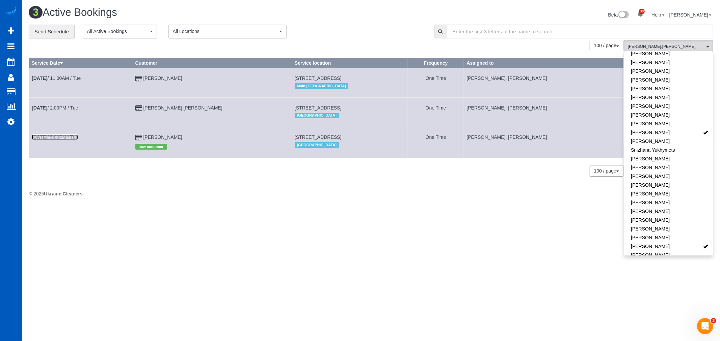
click at [45, 138] on b "Aug 12th" at bounding box center [40, 137] width 16 height 5
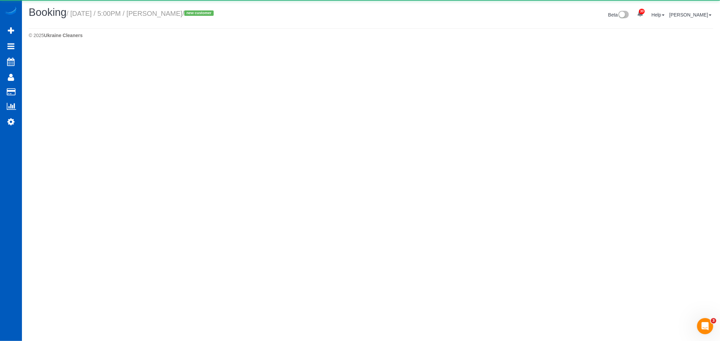
select select "WA"
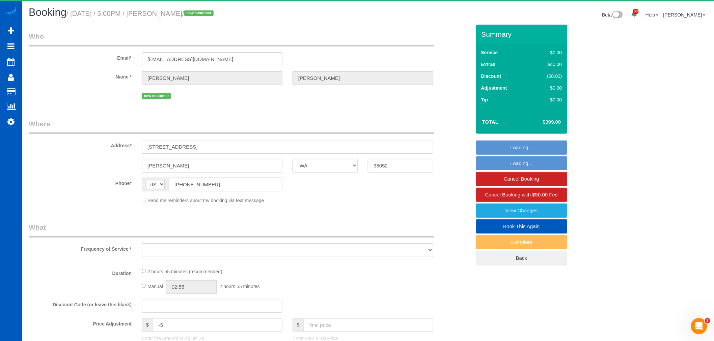
select select "object:3533"
select select "199"
select select "spot9"
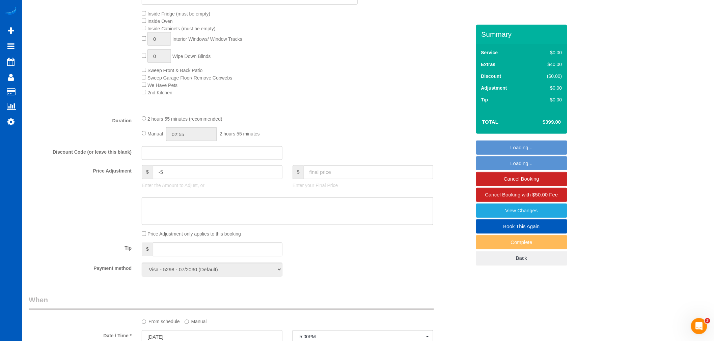
scroll to position [375, 0]
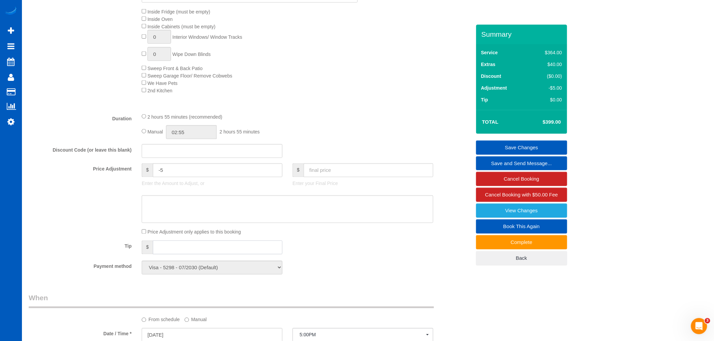
click at [173, 255] on input "text" at bounding box center [218, 248] width 130 height 14
type input "80"
click at [532, 144] on link "Save Changes" at bounding box center [521, 148] width 91 height 14
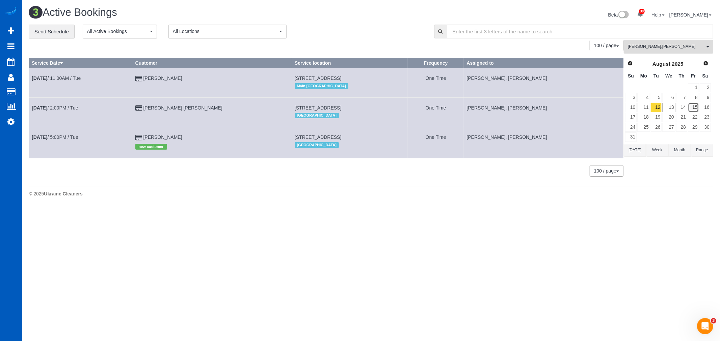
click at [696, 106] on link "15" at bounding box center [693, 107] width 11 height 9
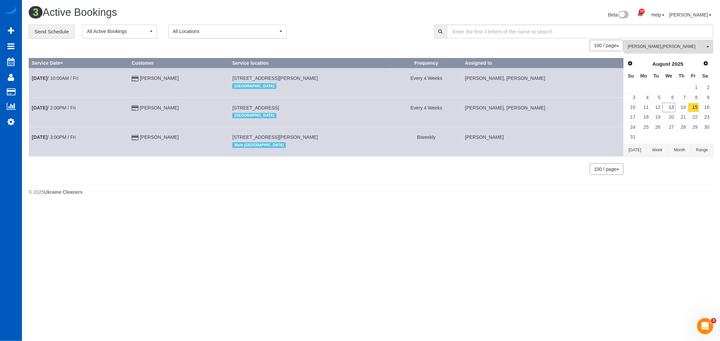
click at [667, 46] on span "Rymma Volkova , Vira Zhukovska" at bounding box center [666, 47] width 77 height 6
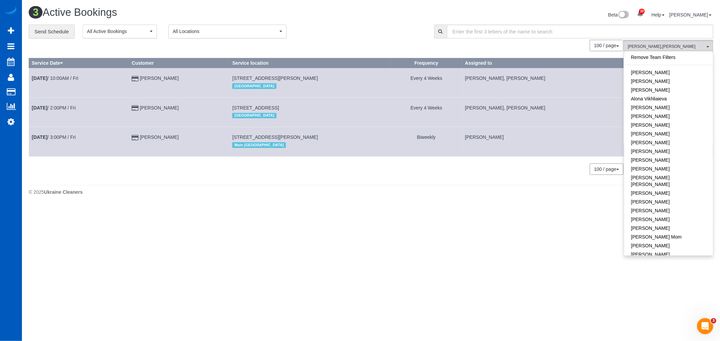
click at [661, 53] on div "Remove Team Filters Alina Kruchok Alona Kulish Alona Tarasiuk Alona Vikhliaieva…" at bounding box center [667, 153] width 89 height 205
click at [661, 56] on link "Remove Team Filters" at bounding box center [668, 57] width 89 height 9
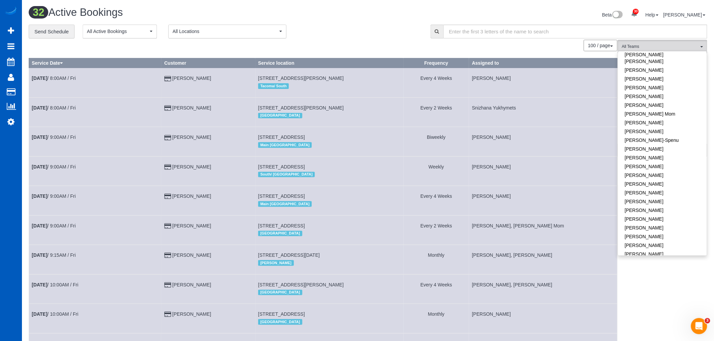
scroll to position [225, 0]
click at [646, 140] on link "[PERSON_NAME]" at bounding box center [662, 144] width 89 height 9
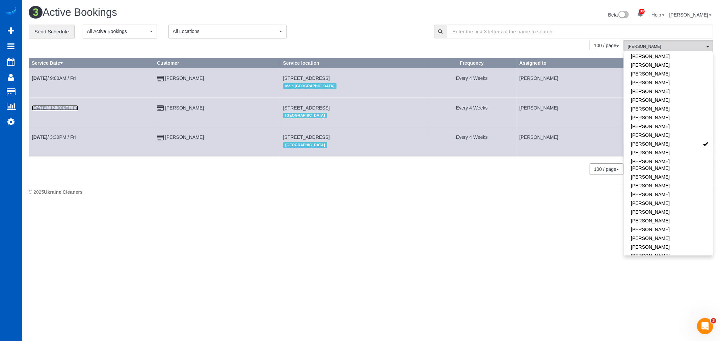
click at [58, 109] on link "Aug 15th / 12:00PM / Fri" at bounding box center [55, 107] width 47 height 5
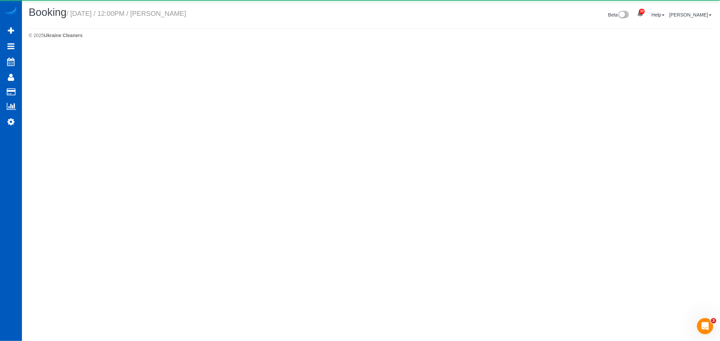
select select "WA"
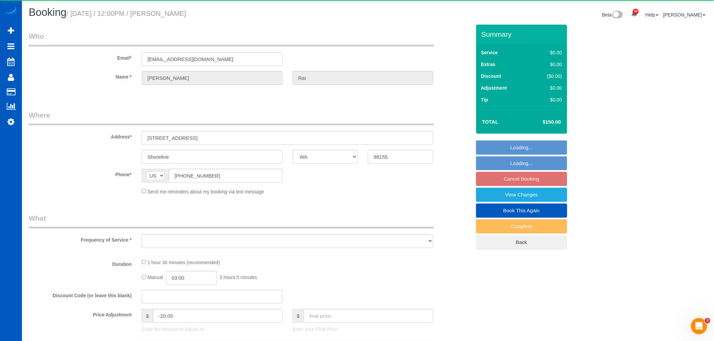
select select "object:4978"
select select "string:fspay-676c654e-58b7-4bde-a867-fd38f6ae18ad"
select select "199"
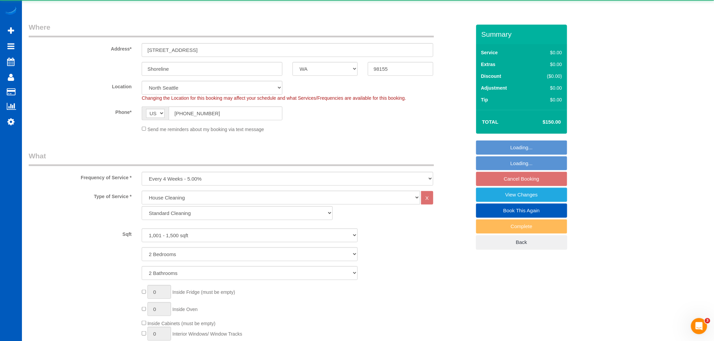
select select "1001"
select select "2"
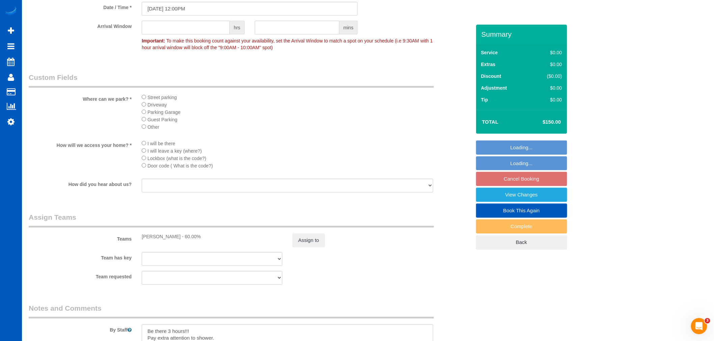
scroll to position [865, 0]
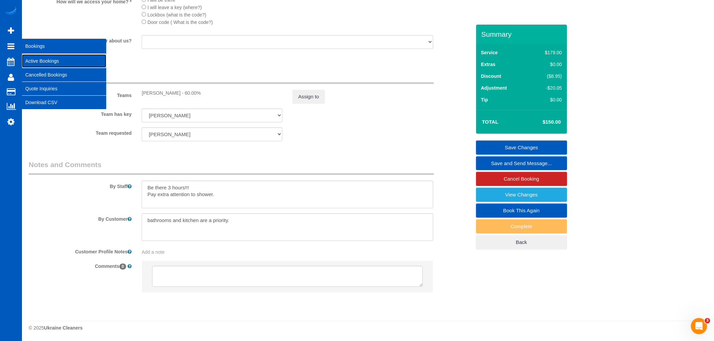
click at [32, 55] on link "Active Bookings" at bounding box center [64, 60] width 84 height 13
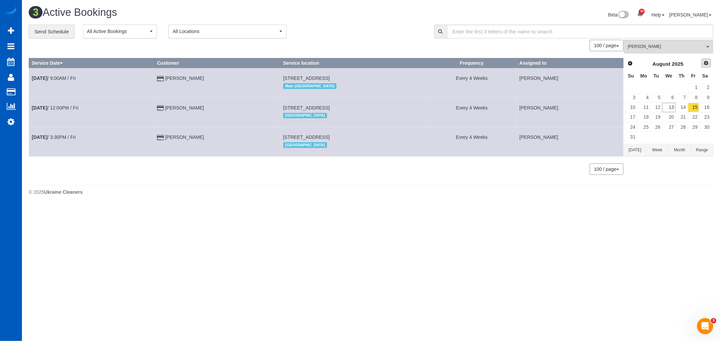
click at [703, 63] on span "Next" at bounding box center [705, 62] width 5 height 5
click at [649, 52] on button "Milena Kasianchyk All Teams" at bounding box center [667, 47] width 89 height 14
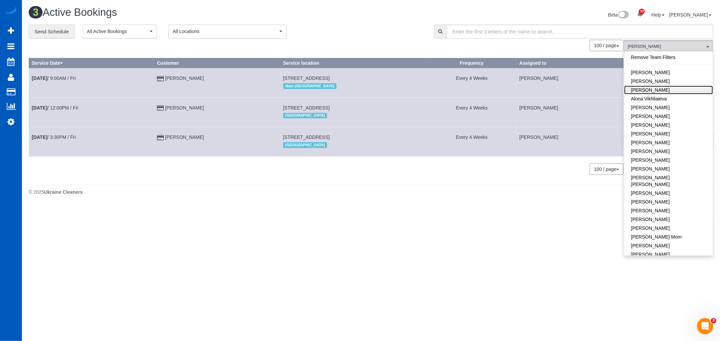
click at [678, 86] on link "[PERSON_NAME]" at bounding box center [668, 90] width 89 height 9
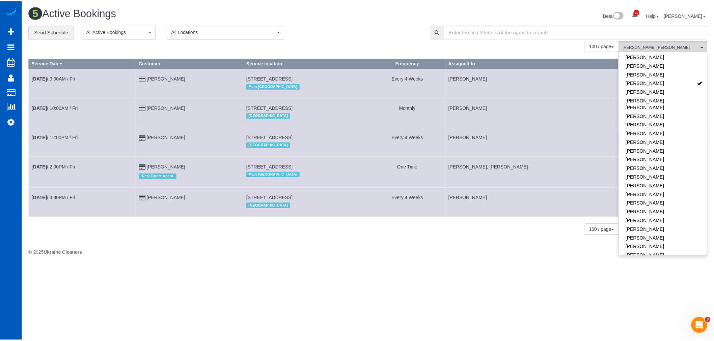
scroll to position [300, 0]
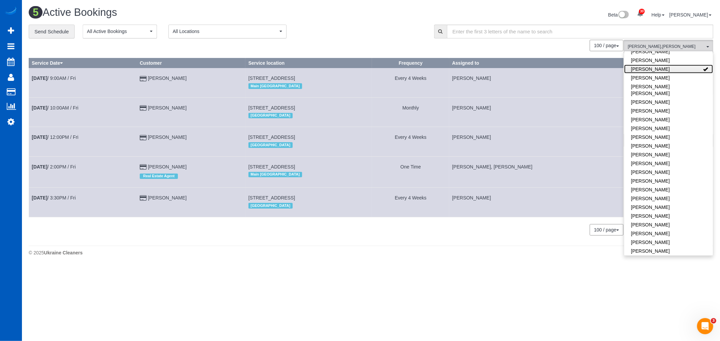
click at [669, 65] on link "[PERSON_NAME]" at bounding box center [668, 69] width 89 height 9
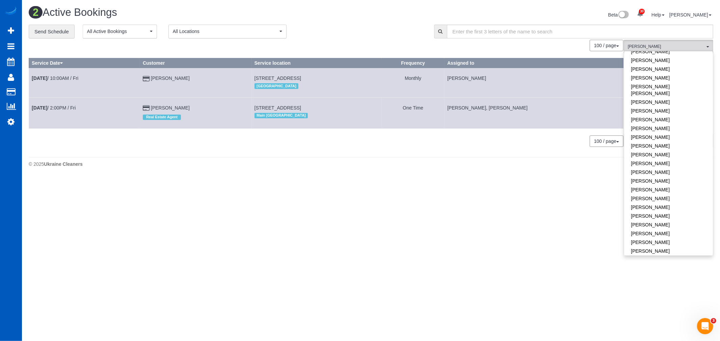
click at [420, 216] on body "30 Beta Your Notifications You have 0 alerts × You have 1 to charge for [DATE] …" at bounding box center [360, 170] width 720 height 341
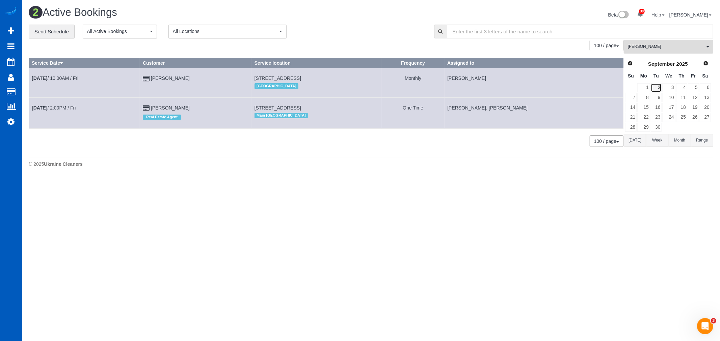
click at [659, 86] on link "2" at bounding box center [655, 87] width 11 height 9
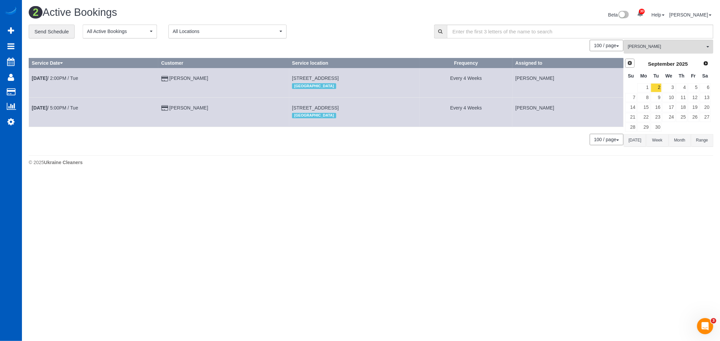
click at [628, 63] on span "Prev" at bounding box center [629, 62] width 5 height 5
click at [655, 129] on link "26" at bounding box center [655, 127] width 11 height 9
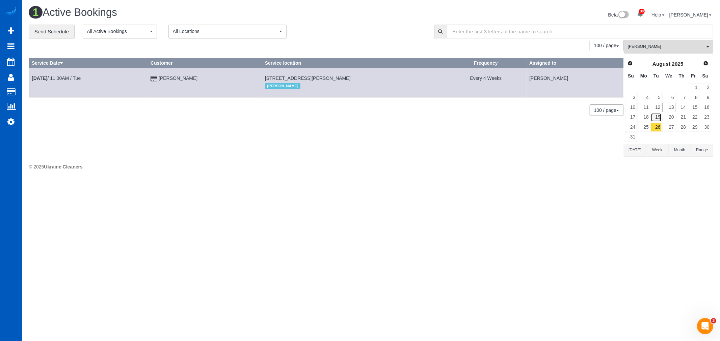
click at [652, 120] on link "19" at bounding box center [655, 117] width 11 height 9
click at [655, 126] on link "26" at bounding box center [655, 127] width 11 height 9
click at [670, 125] on link "27" at bounding box center [668, 127] width 13 height 9
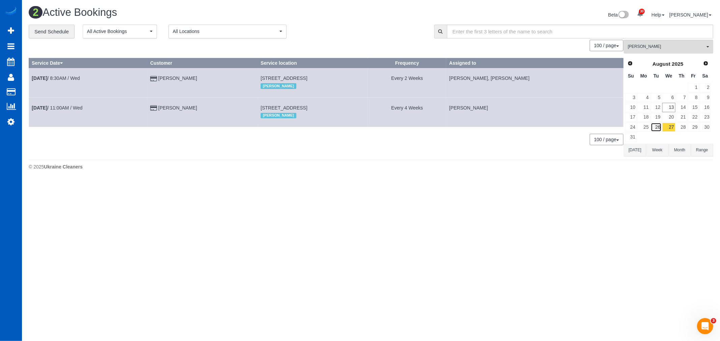
click at [657, 127] on link "26" at bounding box center [655, 127] width 11 height 9
drag, startPoint x: 657, startPoint y: 127, endPoint x: 636, endPoint y: 126, distance: 21.3
click at [636, 126] on link "24" at bounding box center [630, 127] width 11 height 9
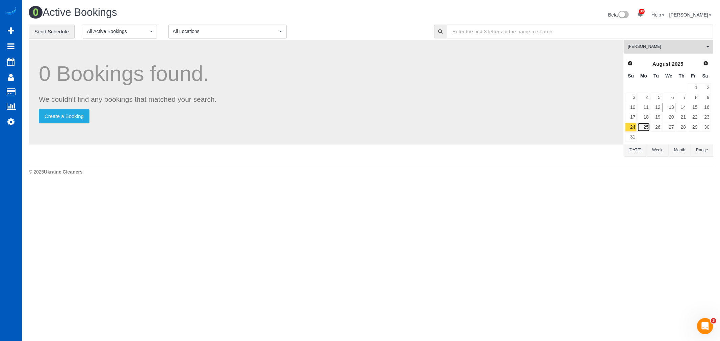
click at [643, 127] on link "25" at bounding box center [643, 127] width 12 height 9
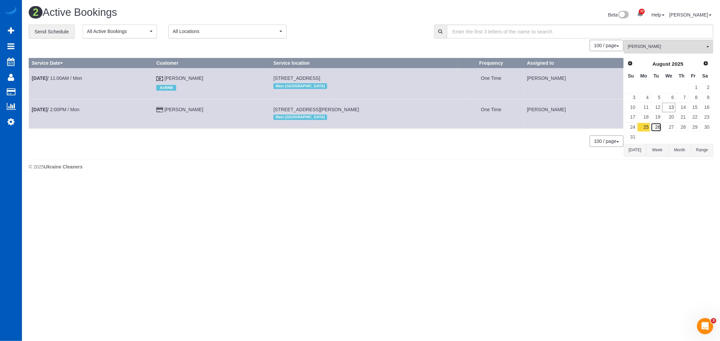
click at [659, 125] on link "26" at bounding box center [655, 127] width 11 height 9
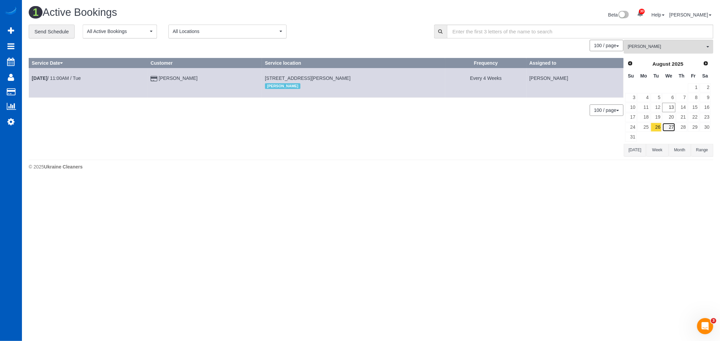
click at [666, 127] on link "27" at bounding box center [668, 127] width 13 height 9
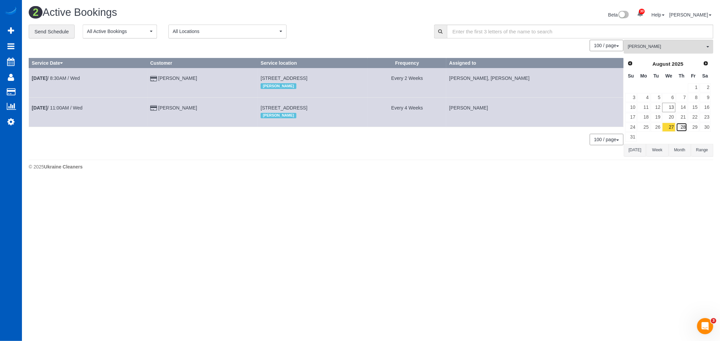
click at [683, 127] on link "28" at bounding box center [681, 127] width 11 height 9
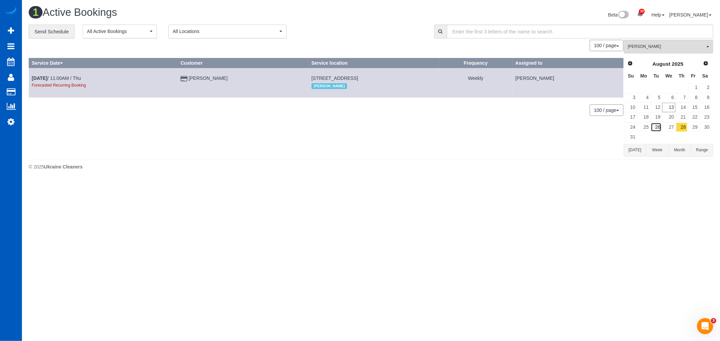
click at [658, 127] on link "26" at bounding box center [655, 127] width 11 height 9
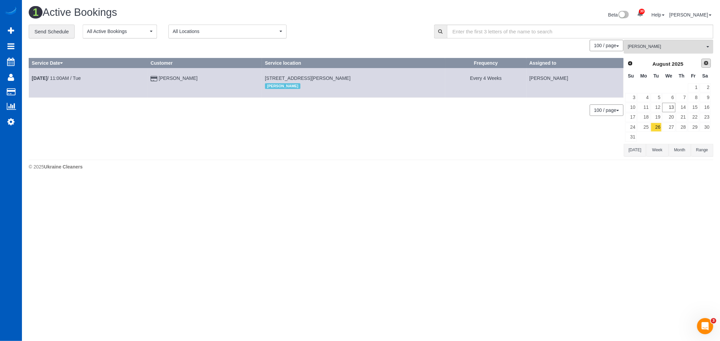
click at [704, 63] on span "Next" at bounding box center [705, 62] width 5 height 5
click at [657, 87] on link "2" at bounding box center [655, 87] width 11 height 9
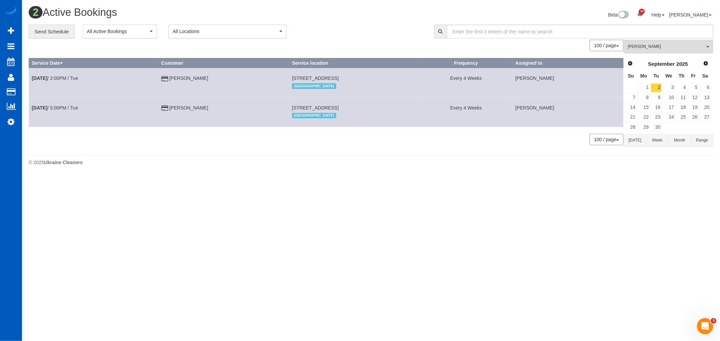
click at [44, 75] on td "Sep 2nd / 2:00PM / Tue" at bounding box center [94, 82] width 130 height 29
click at [43, 78] on b "Sep 2nd" at bounding box center [40, 78] width 16 height 5
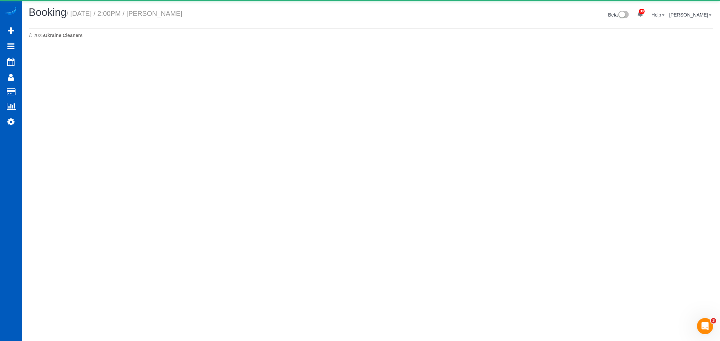
select select "WA"
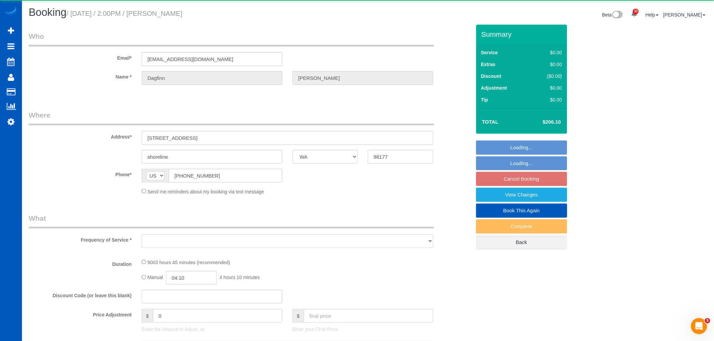
select select "object:6456"
select select "string:fspay-180d7b3c-5006-4882-a33b-553366212a35"
select select "326"
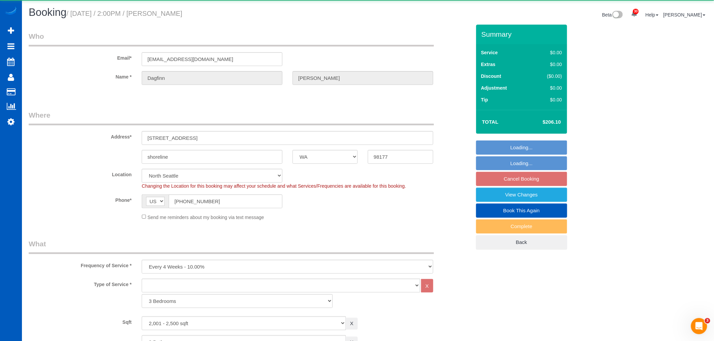
select select "object:6772"
select select "spot29"
select select "2001"
select select "3"
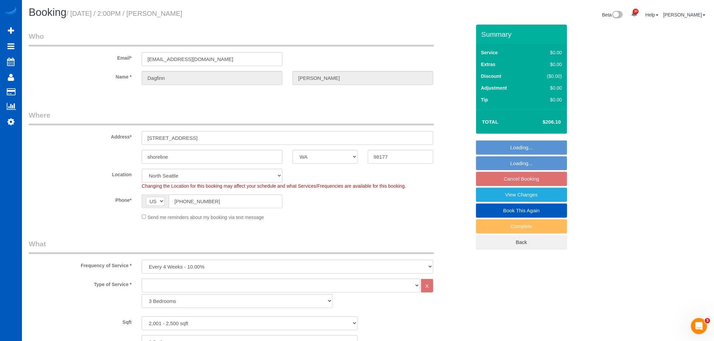
select select "16304"
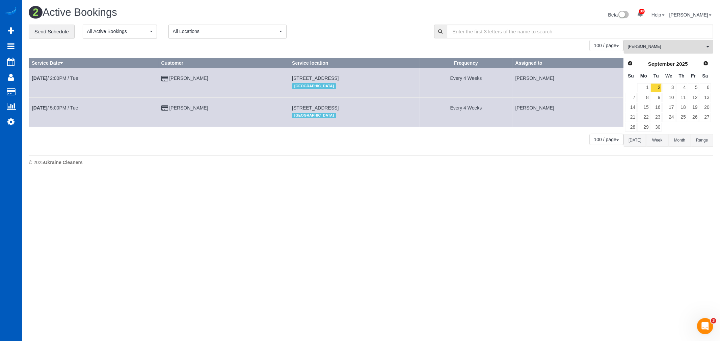
click at [622, 63] on th "Assigned to" at bounding box center [567, 63] width 111 height 10
drag, startPoint x: 622, startPoint y: 63, endPoint x: 631, endPoint y: 63, distance: 8.8
click at [625, 63] on div "0 Bookings found. We couldn't find any bookings that matched your search. Creat…" at bounding box center [371, 96] width 684 height 112
click at [631, 63] on span "Prev" at bounding box center [629, 62] width 5 height 5
click at [659, 128] on link "26" at bounding box center [655, 127] width 11 height 9
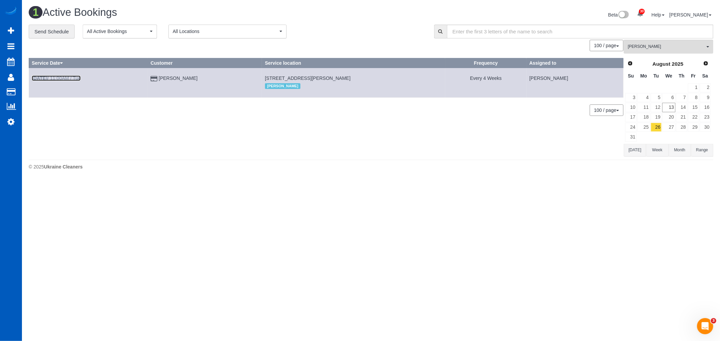
click at [69, 77] on link "Aug 26th / 11:00AM / Tue" at bounding box center [56, 78] width 49 height 5
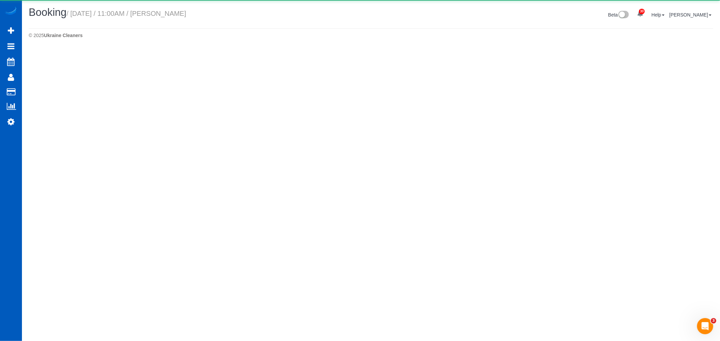
select select "WA"
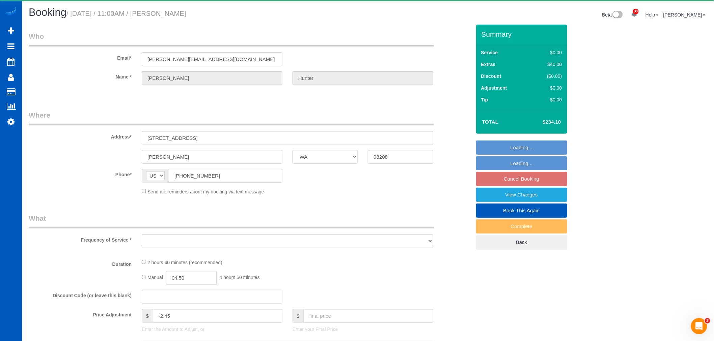
select select "object:7823"
select select "string:fspay-5e6757fa-7aa8-44ee-892c-c3c2e42f2b28"
select select "199"
select select "1501"
select select "3"
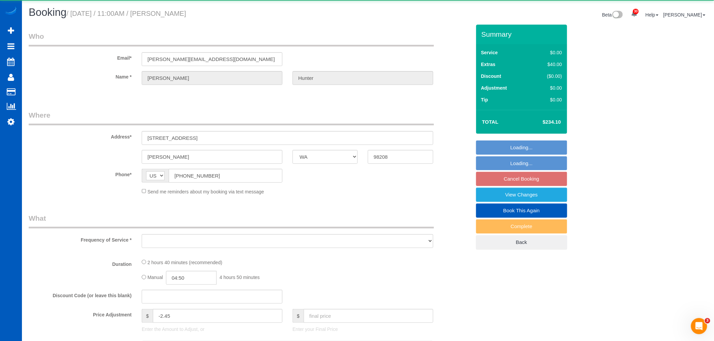
select select "3"
select select "spot47"
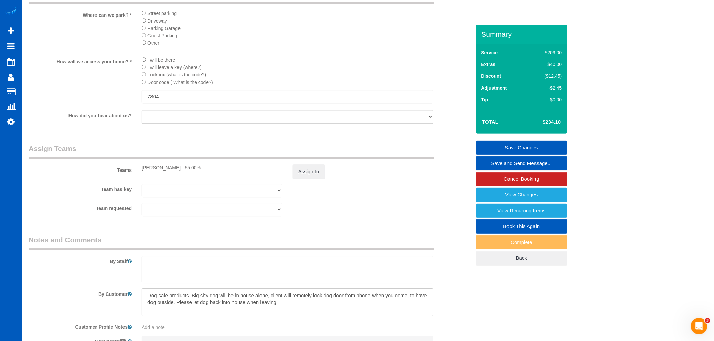
scroll to position [825, 0]
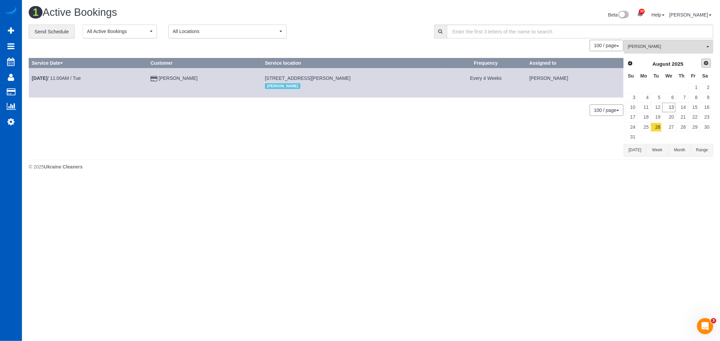
click at [706, 68] on link "Next" at bounding box center [705, 63] width 9 height 9
click at [658, 89] on link "2" at bounding box center [655, 87] width 11 height 9
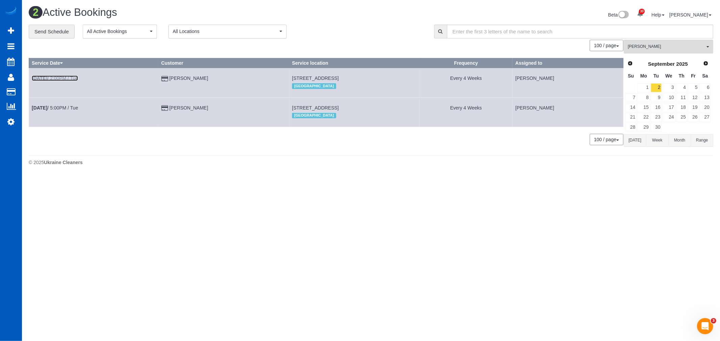
click at [73, 78] on link "Sep 2nd / 2:00PM / Tue" at bounding box center [55, 78] width 46 height 5
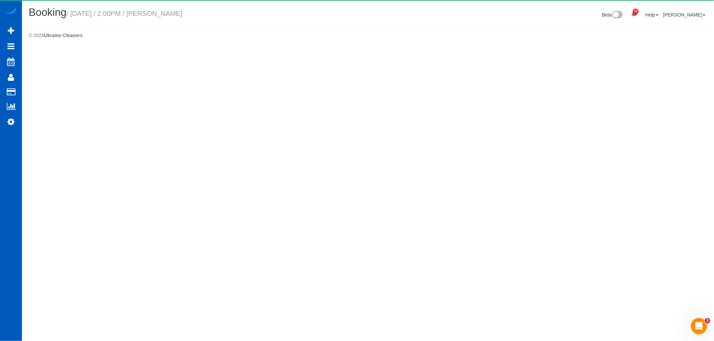
select select "WA"
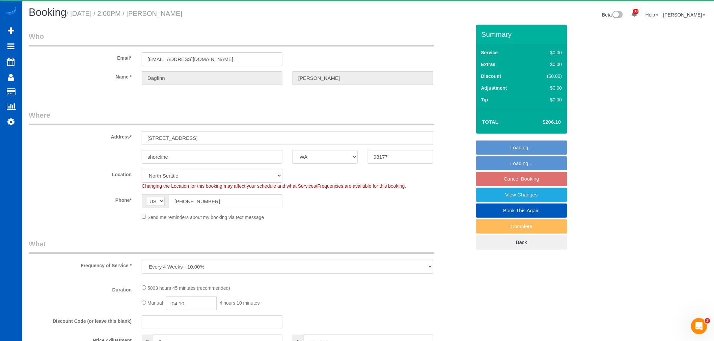
select select "object:8849"
select select "326"
select select "2001"
select select "3"
select select "spot66"
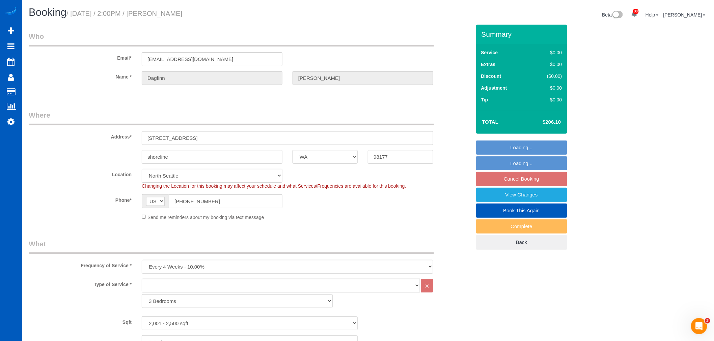
select select "16304"
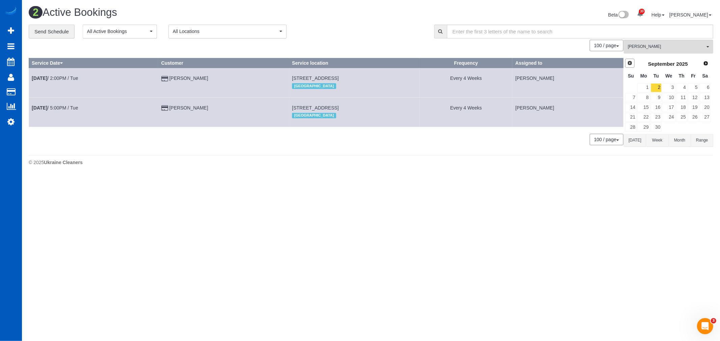
click at [625, 65] on link "Prev" at bounding box center [629, 63] width 9 height 9
click at [656, 127] on link "26" at bounding box center [655, 127] width 11 height 9
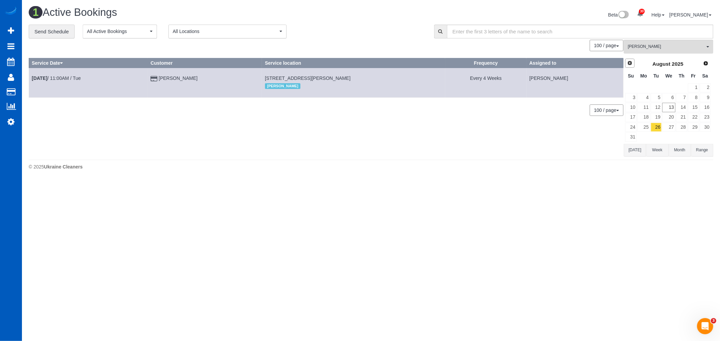
click at [631, 63] on span "Prev" at bounding box center [629, 62] width 5 height 5
click at [656, 85] on link "1" at bounding box center [655, 87] width 11 height 9
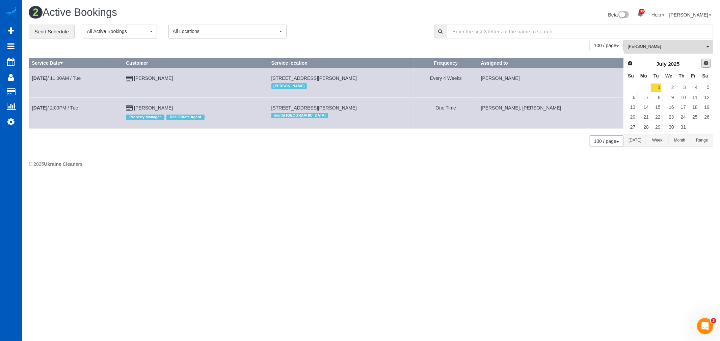
click at [705, 65] on span "Next" at bounding box center [705, 62] width 5 height 5
click at [656, 102] on link "5" at bounding box center [655, 97] width 11 height 9
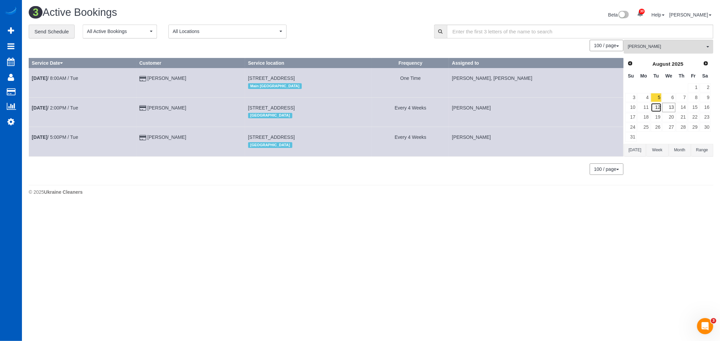
click at [656, 110] on link "12" at bounding box center [655, 107] width 11 height 9
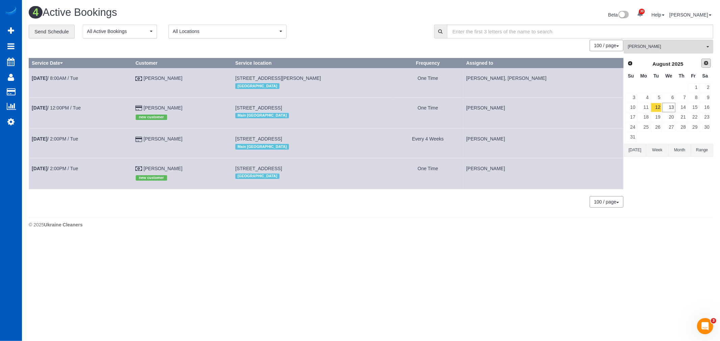
click at [705, 63] on span "Next" at bounding box center [705, 62] width 5 height 5
click at [659, 85] on link "2" at bounding box center [655, 87] width 11 height 9
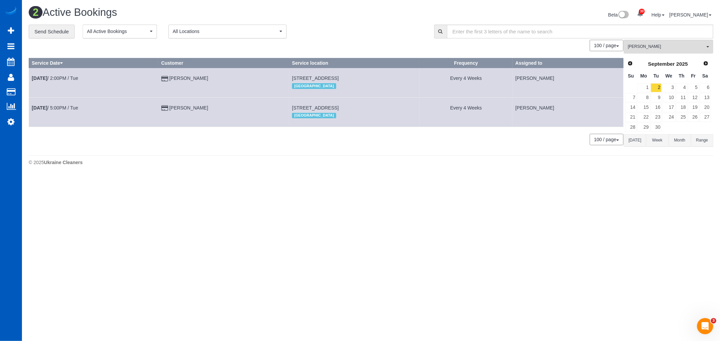
click at [66, 75] on td "Sep 2nd / 2:00PM / Tue" at bounding box center [94, 82] width 130 height 29
click at [63, 76] on link "Sep 2nd / 2:00PM / Tue" at bounding box center [55, 78] width 46 height 5
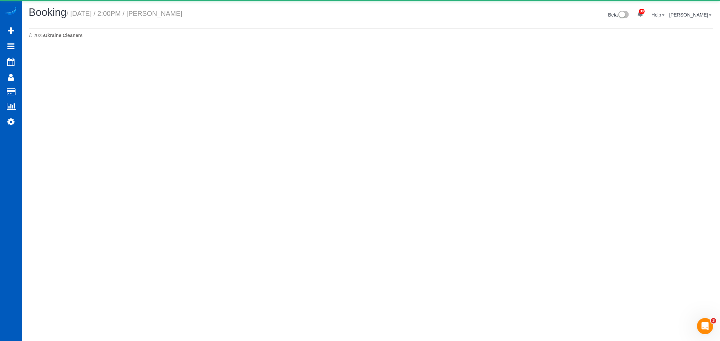
select select "WA"
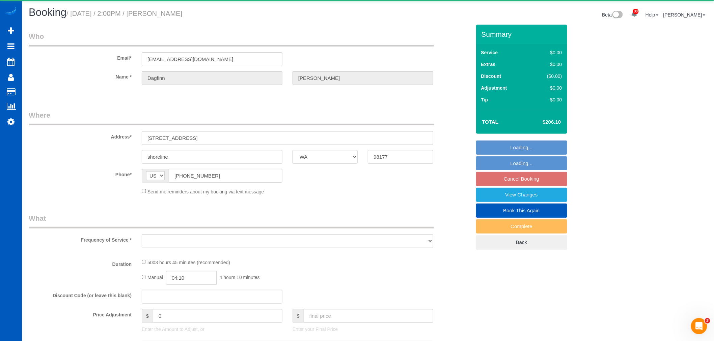
select select "object:10026"
select select "string:fspay-180d7b3c-5006-4882-a33b-553366212a35"
select select "326"
select select "2001"
select select "3"
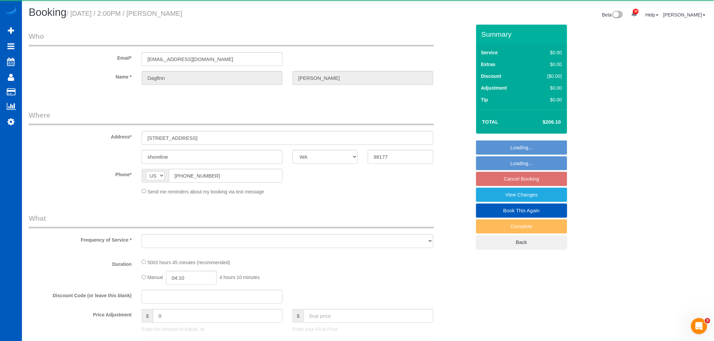
select select "spot85"
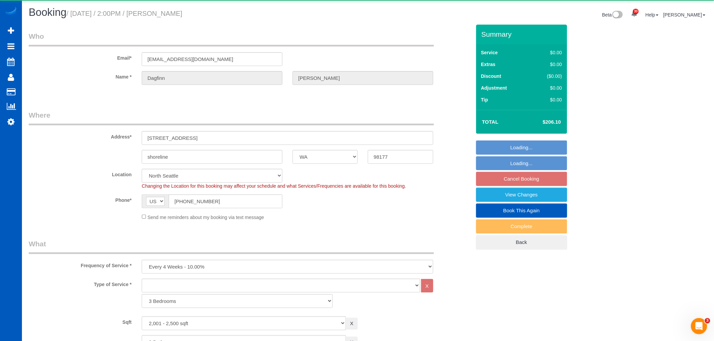
select select "2001"
select select "3"
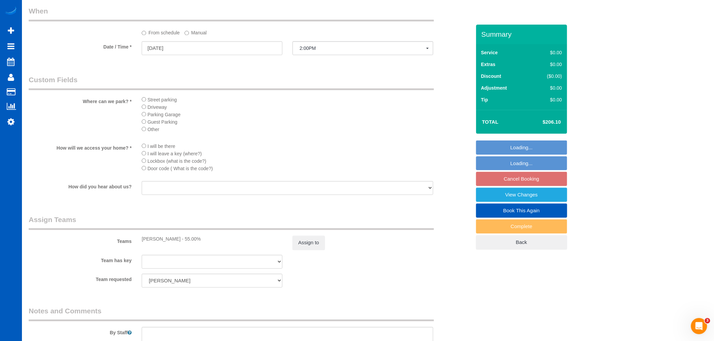
select select "16304"
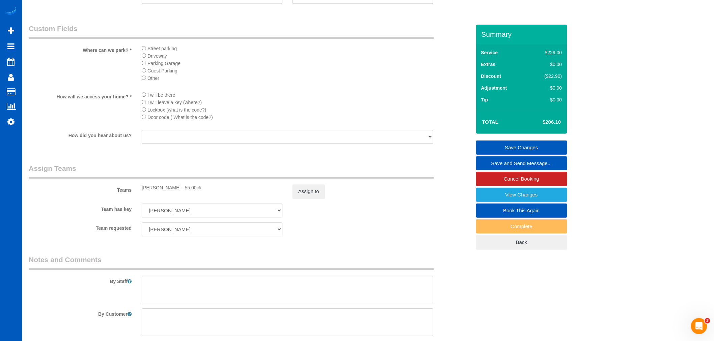
scroll to position [487, 0]
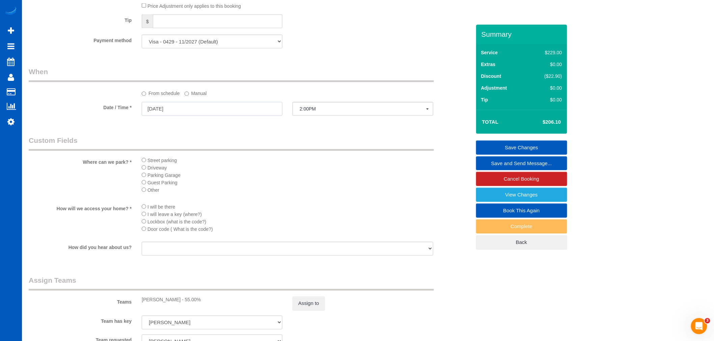
click at [164, 111] on input "09/02/2025" at bounding box center [212, 109] width 141 height 14
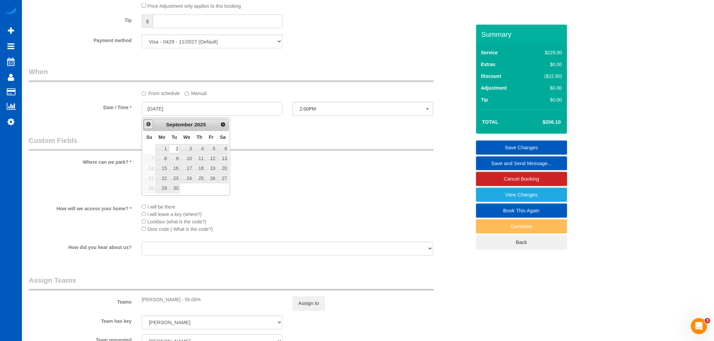
click at [147, 127] on link "Prev" at bounding box center [148, 124] width 9 height 9
type input "08/26/2025"
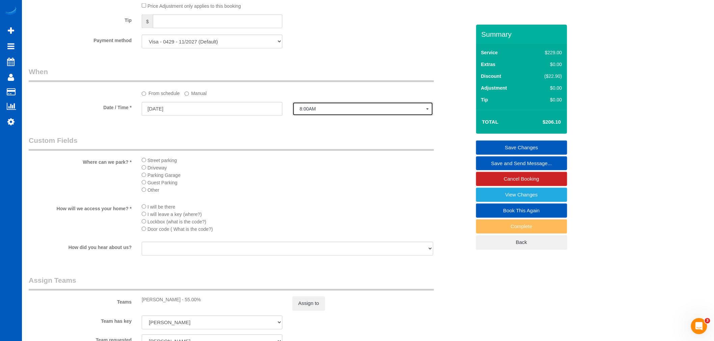
click at [316, 112] on span "8:00AM" at bounding box center [363, 109] width 127 height 5
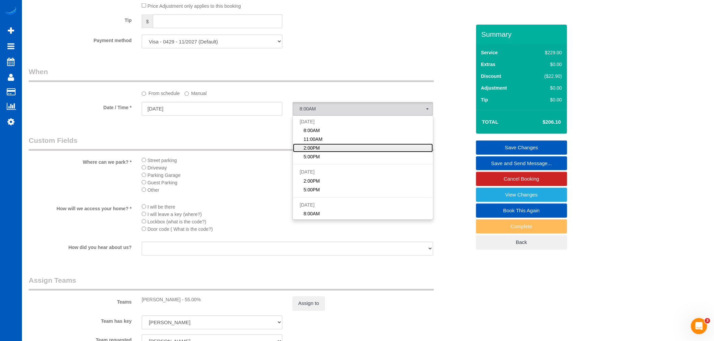
click at [318, 147] on span "2:00PM" at bounding box center [312, 148] width 16 height 7
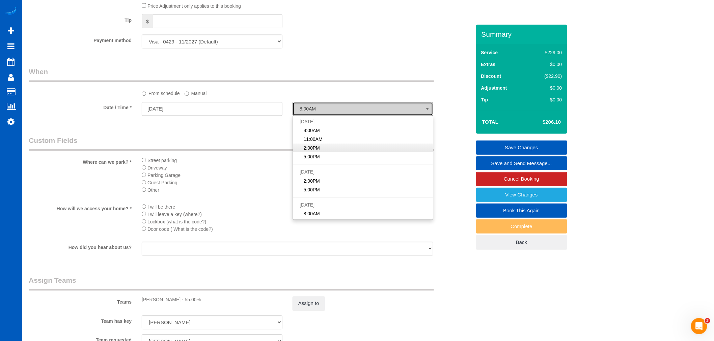
select select "spot104"
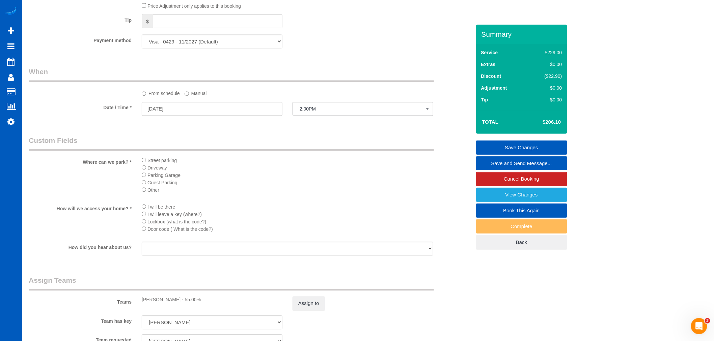
click at [538, 151] on link "Save Changes" at bounding box center [521, 148] width 91 height 14
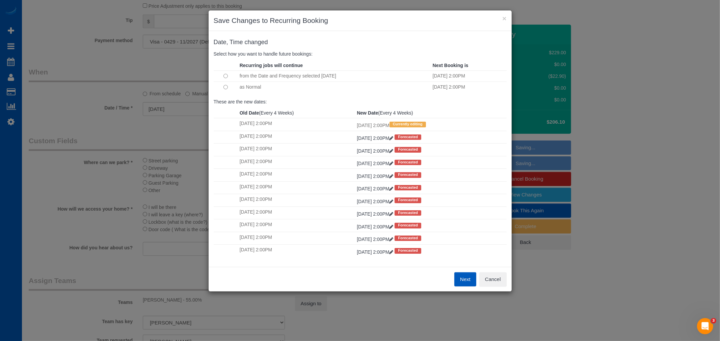
click at [228, 88] on td at bounding box center [226, 87] width 24 height 11
click at [466, 278] on button "Next" at bounding box center [465, 280] width 22 height 14
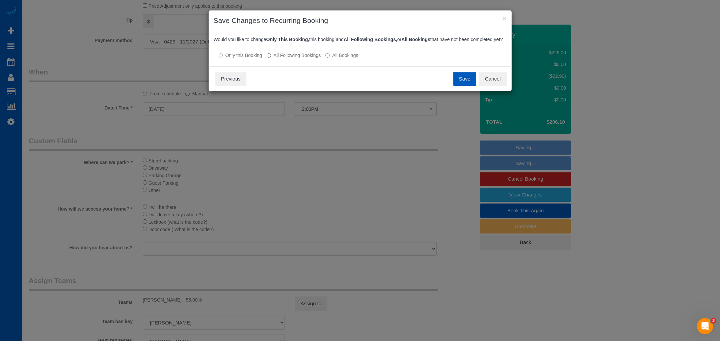
click at [295, 59] on label "All Following Bookings" at bounding box center [294, 55] width 54 height 7
click at [245, 52] on div at bounding box center [360, 49] width 293 height 6
click at [257, 59] on label "Only this Booking" at bounding box center [241, 55] width 44 height 7
click at [465, 84] on button "Save" at bounding box center [464, 79] width 23 height 14
